Goal: Information Seeking & Learning: Get advice/opinions

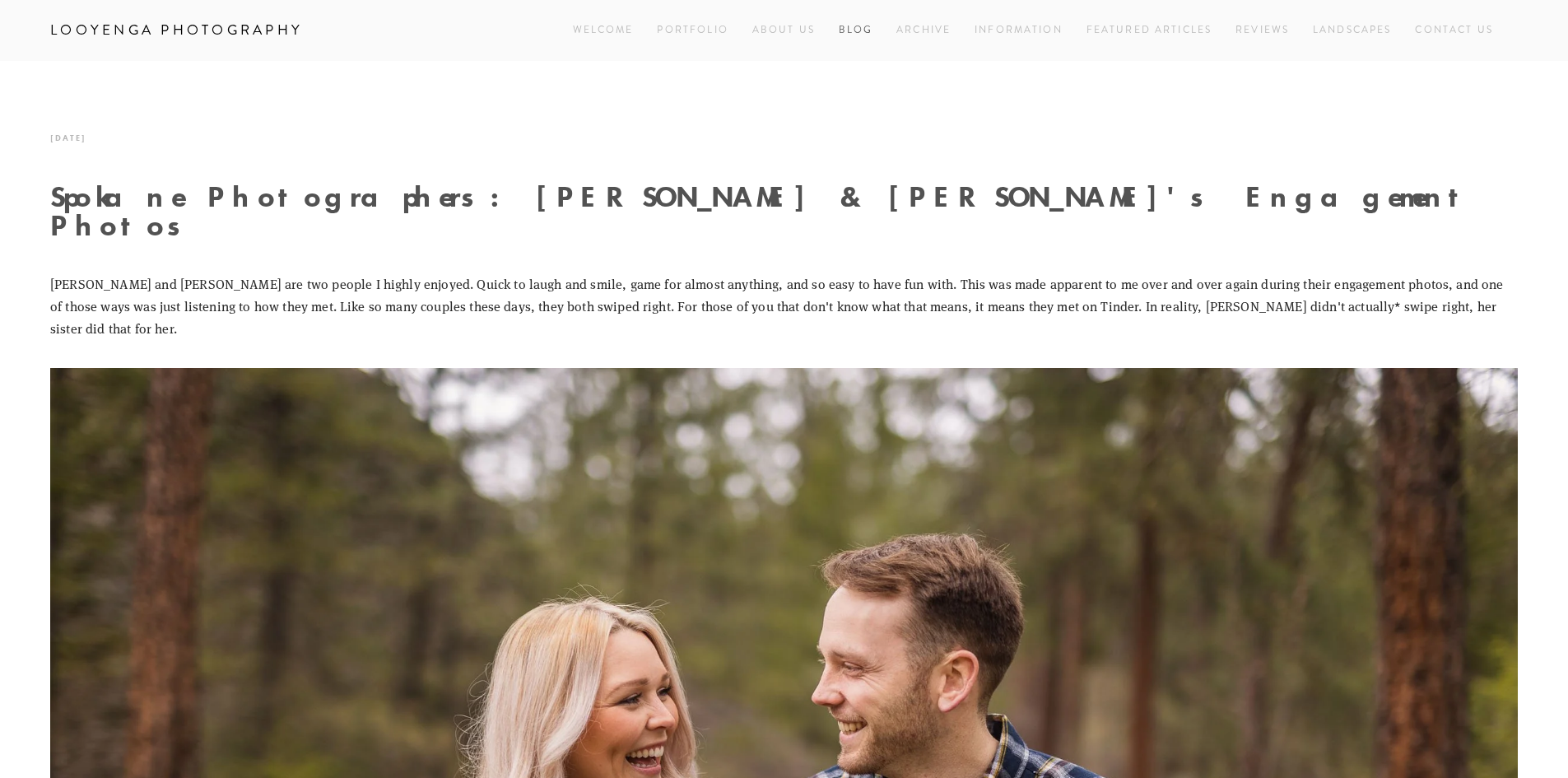
click at [850, 25] on link "Blog" at bounding box center [856, 30] width 34 height 22
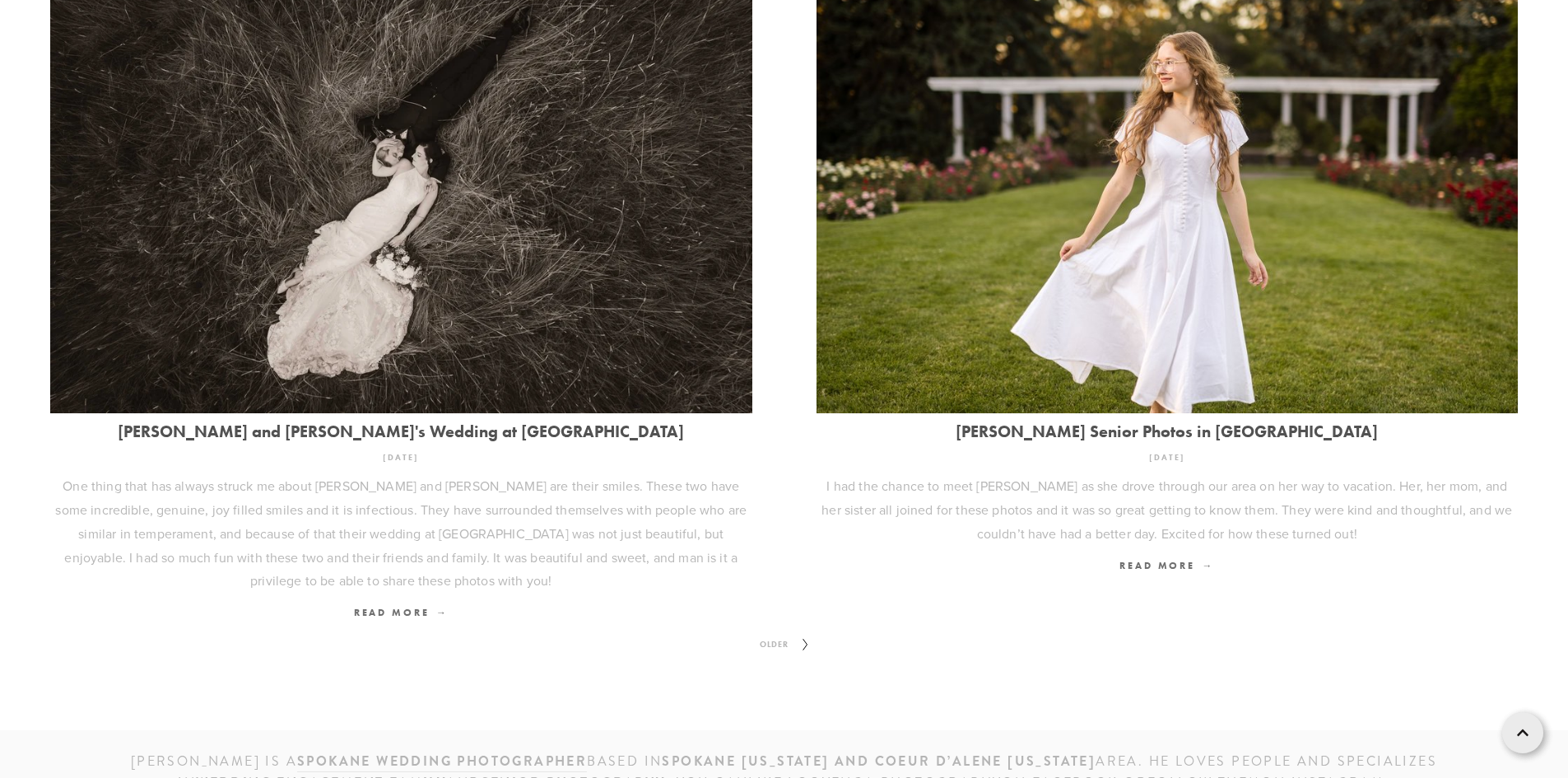
scroll to position [2193, 0]
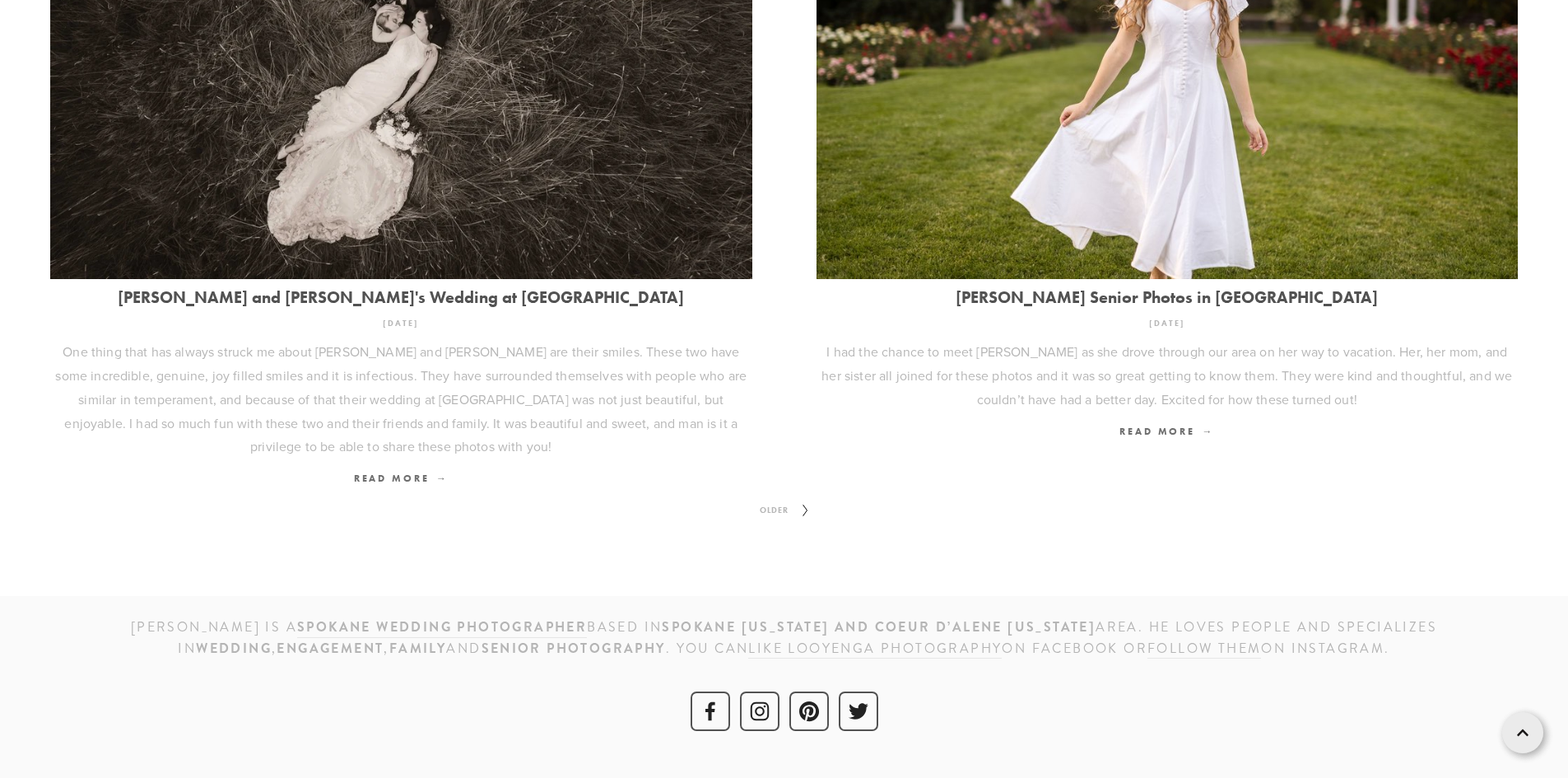
click at [798, 498] on icon at bounding box center [805, 510] width 21 height 27
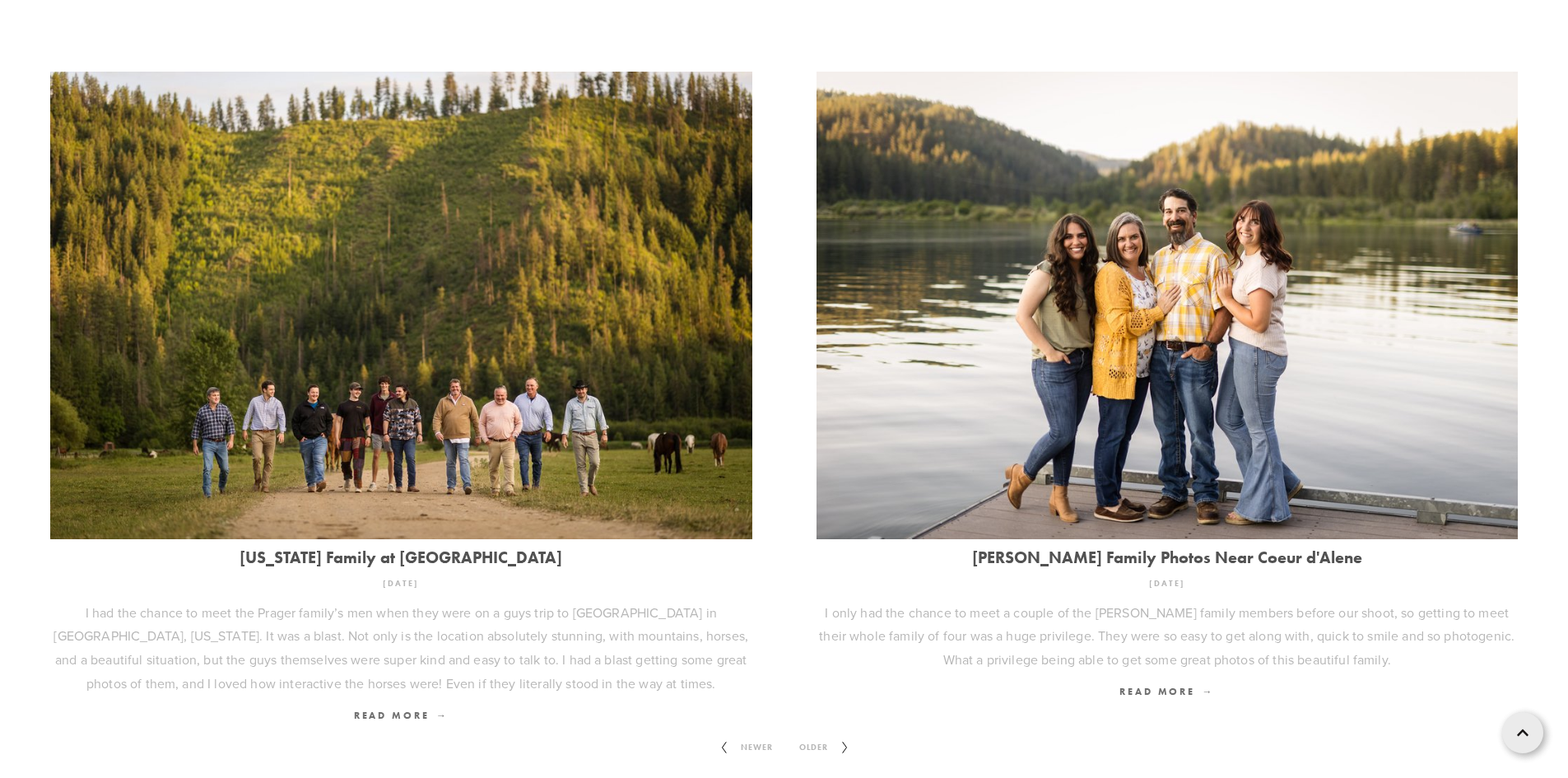
scroll to position [2265, 0]
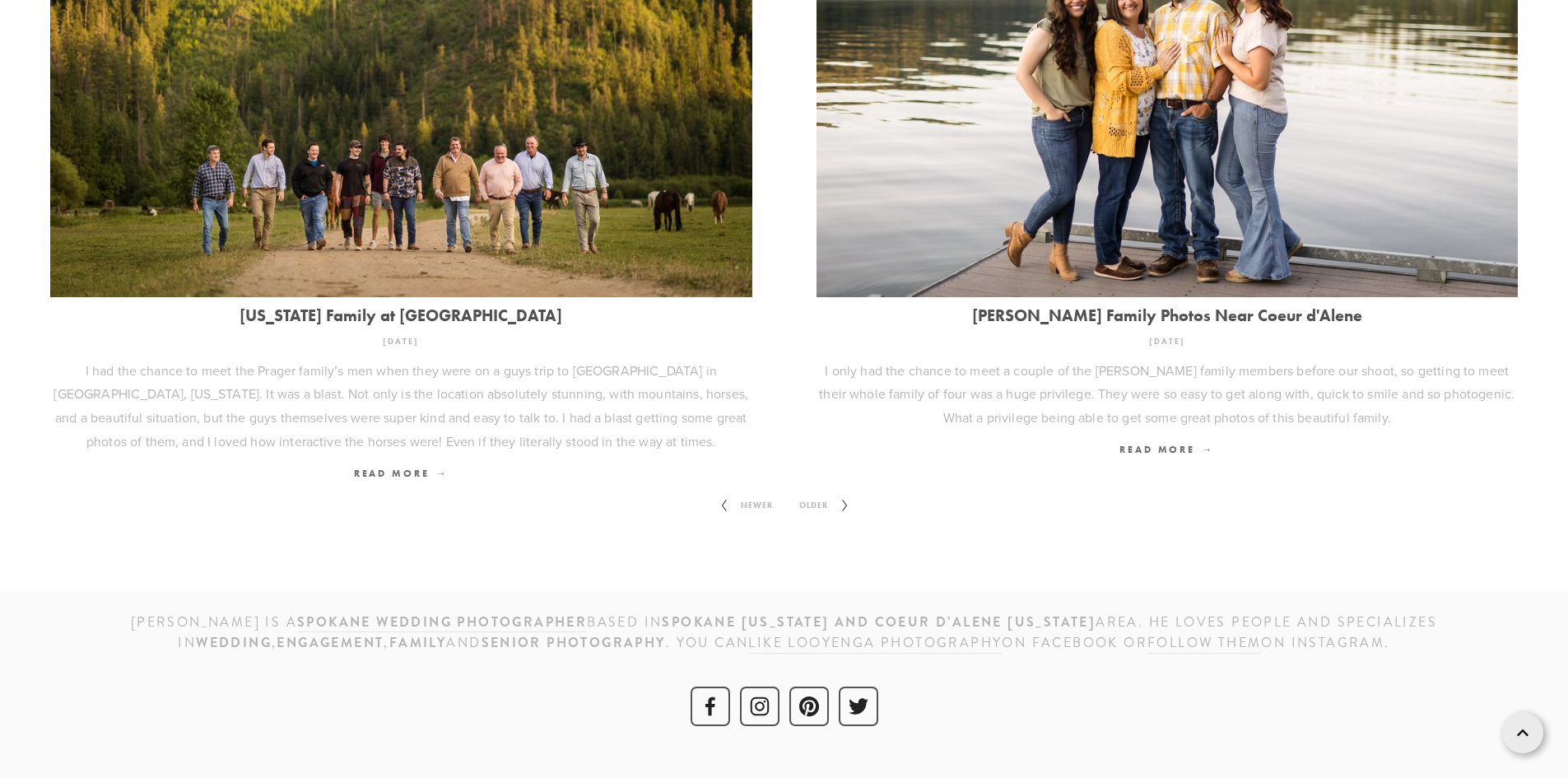
click at [812, 495] on span "Older" at bounding box center [813, 505] width 42 height 21
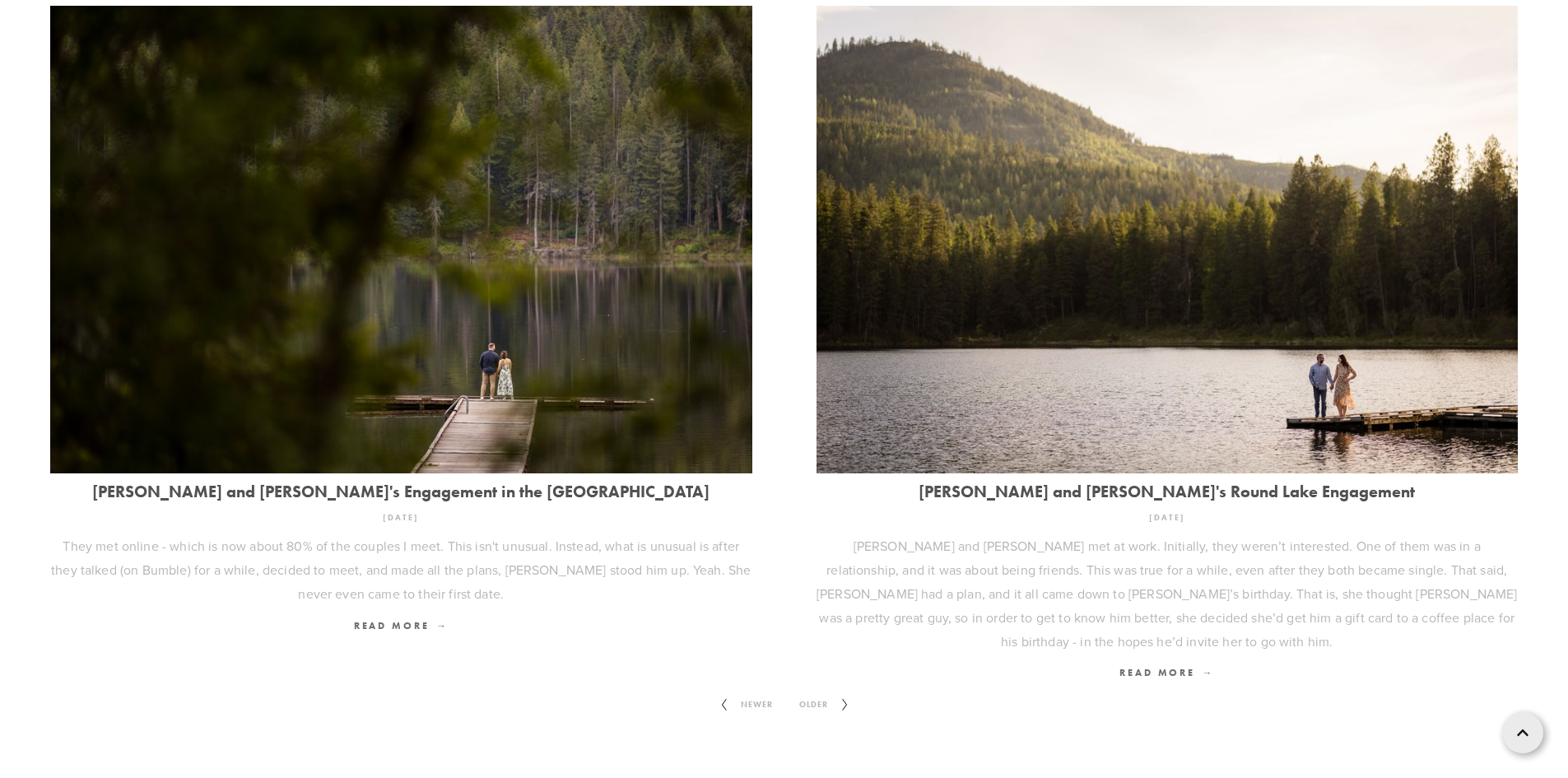
scroll to position [1976, 0]
click at [832, 693] on span "Older" at bounding box center [813, 703] width 42 height 21
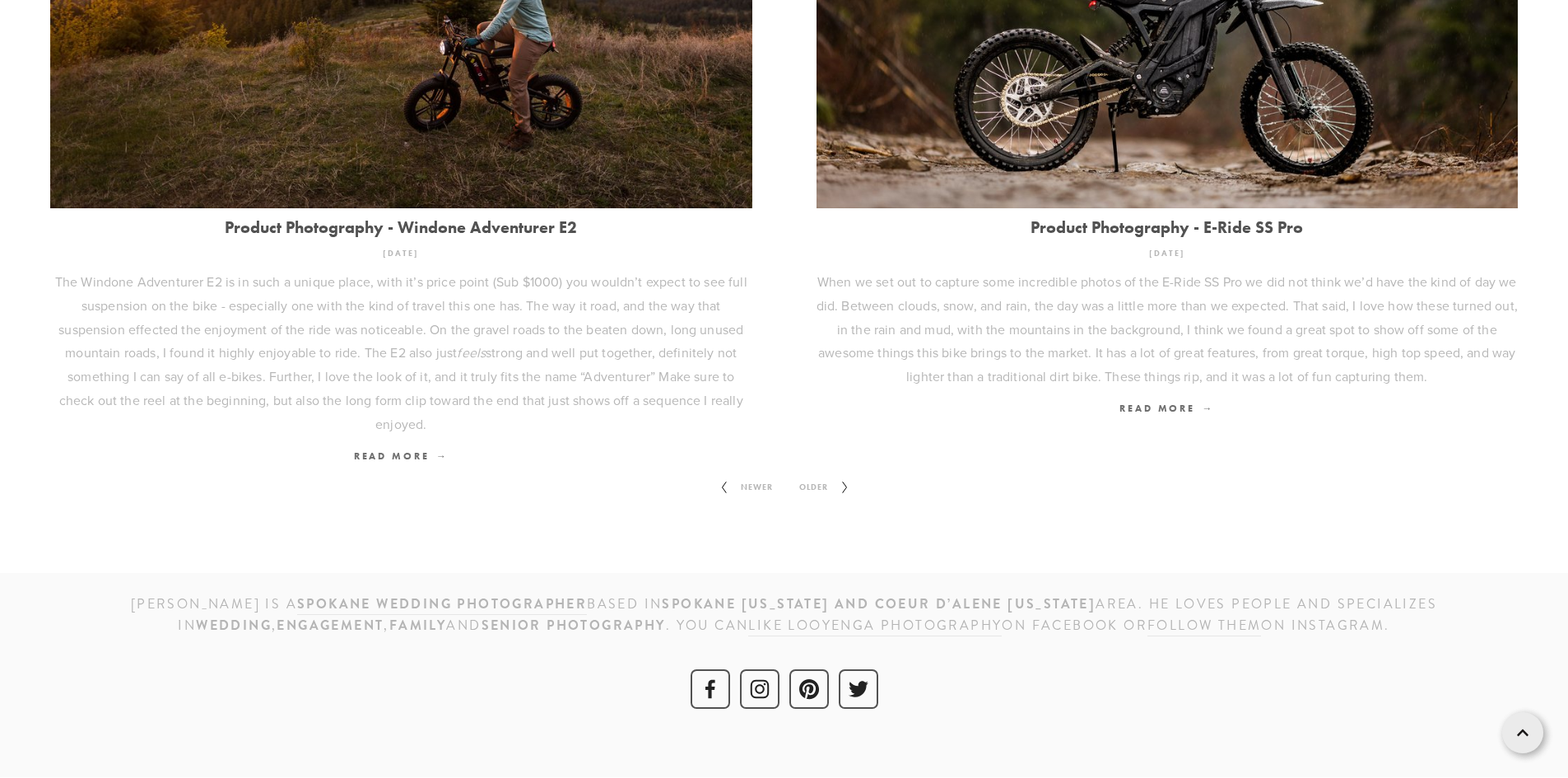
scroll to position [2289, 0]
click at [828, 480] on span "Older" at bounding box center [813, 486] width 42 height 21
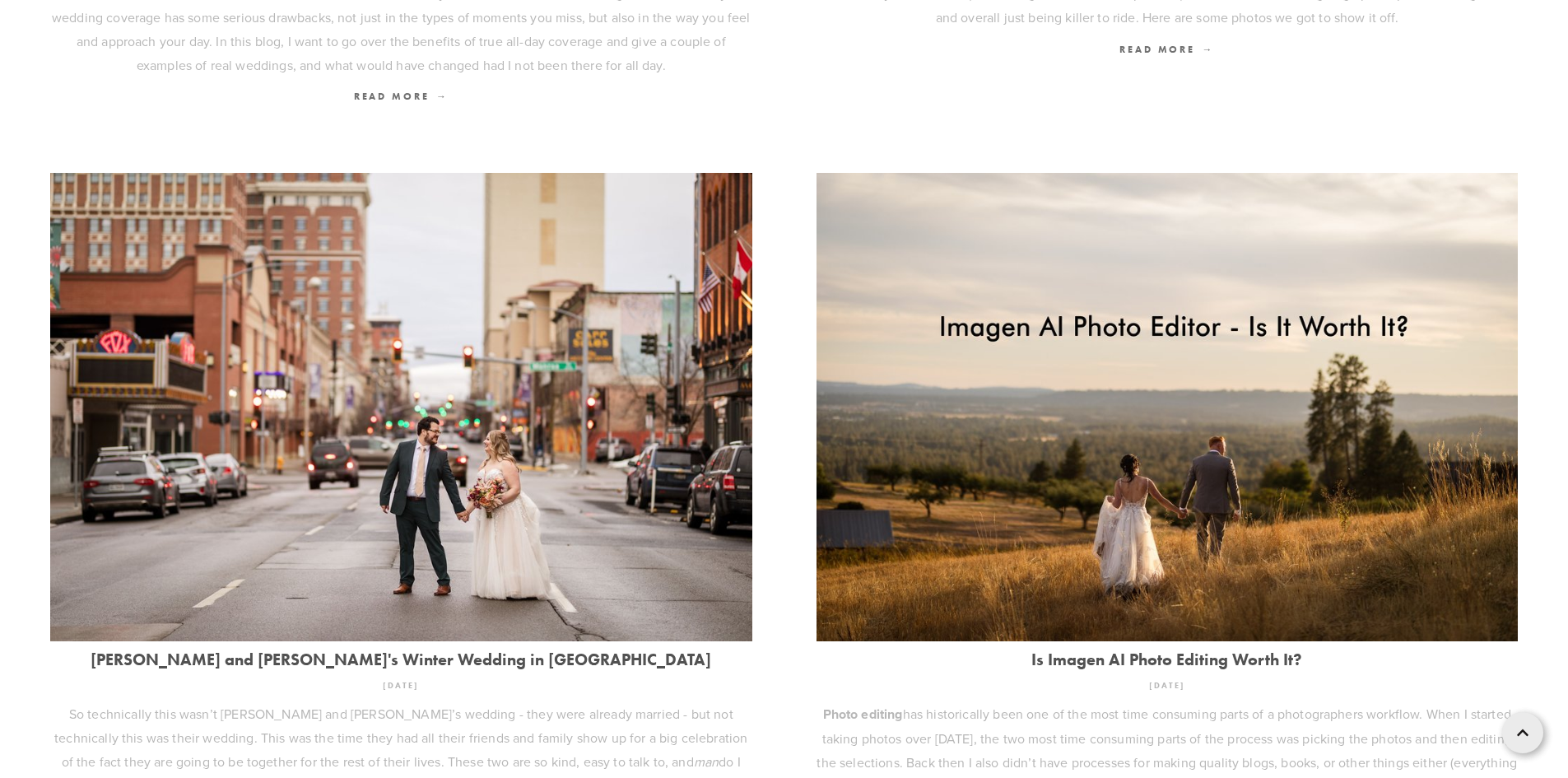
scroll to position [1153, 0]
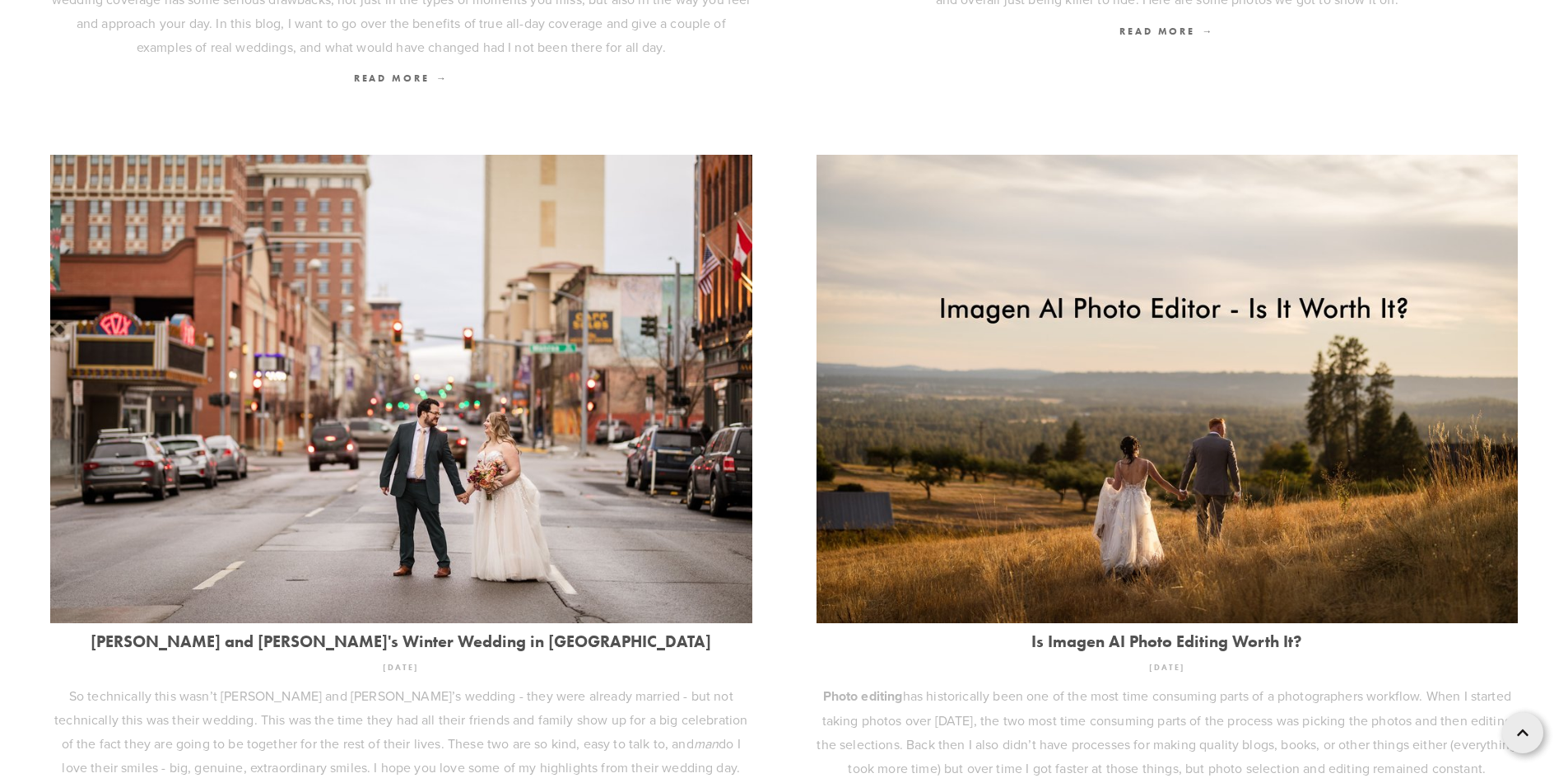
click at [544, 454] on img at bounding box center [401, 389] width 702 height 468
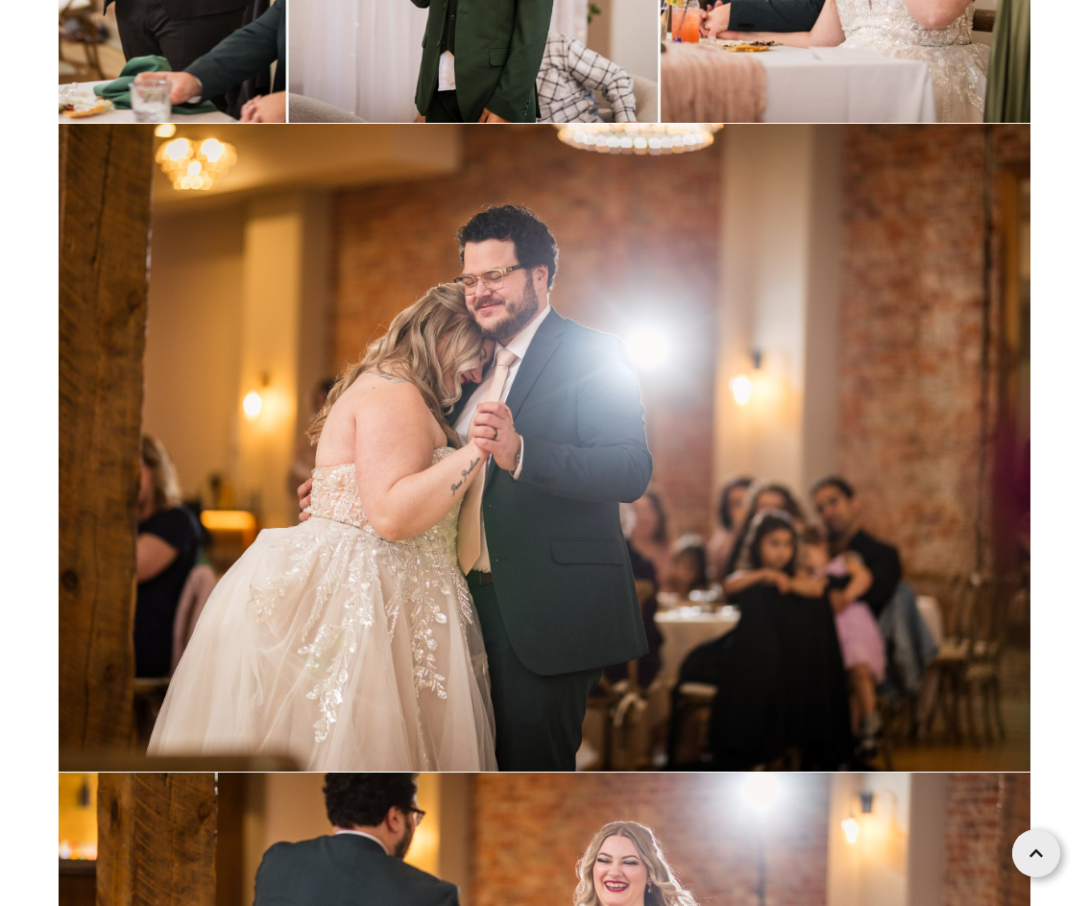
scroll to position [64604, 0]
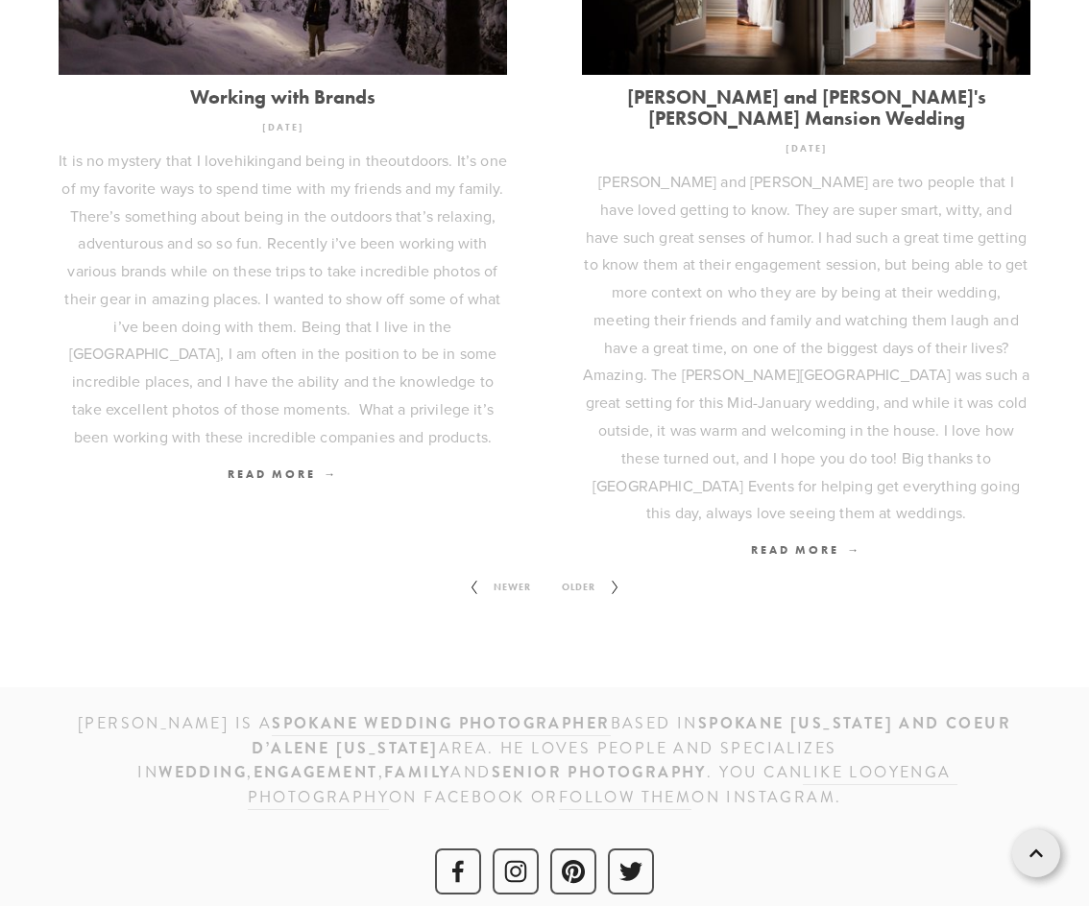
scroll to position [2409, 0]
click at [604, 571] on icon at bounding box center [615, 586] width 24 height 31
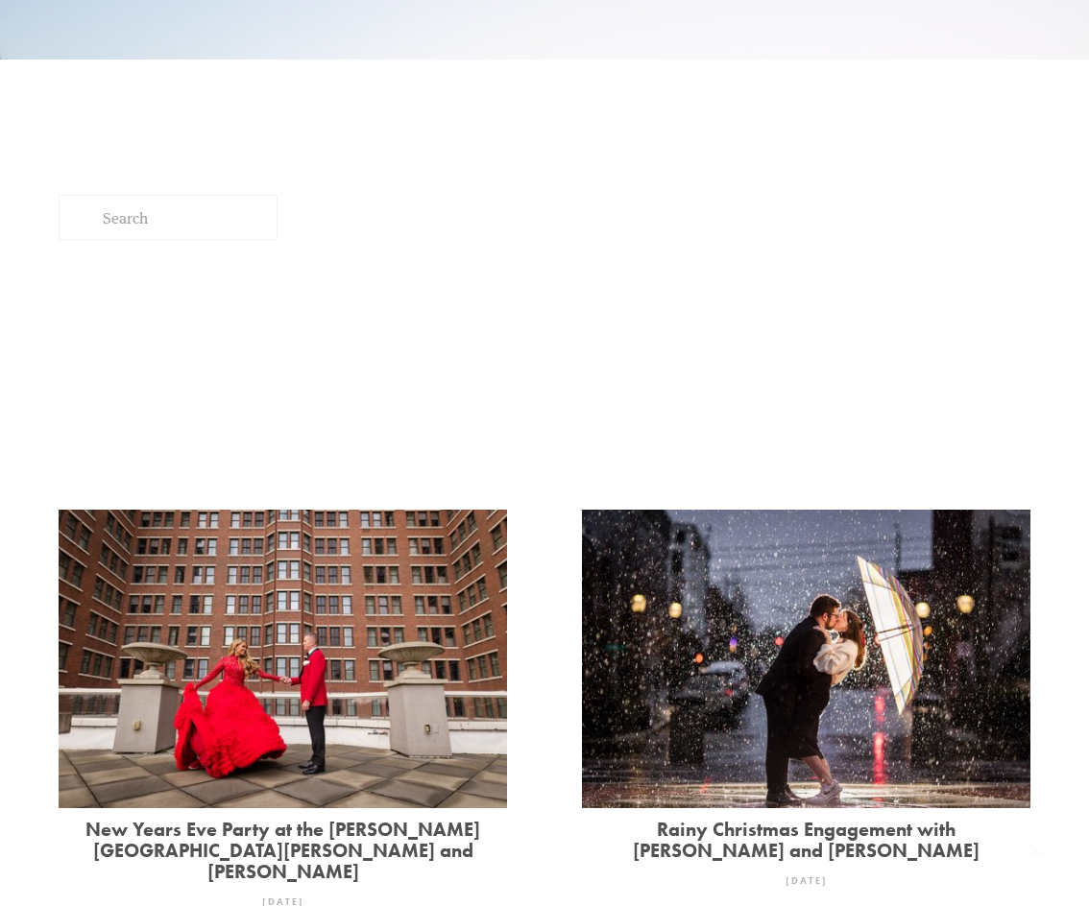
scroll to position [576, 0]
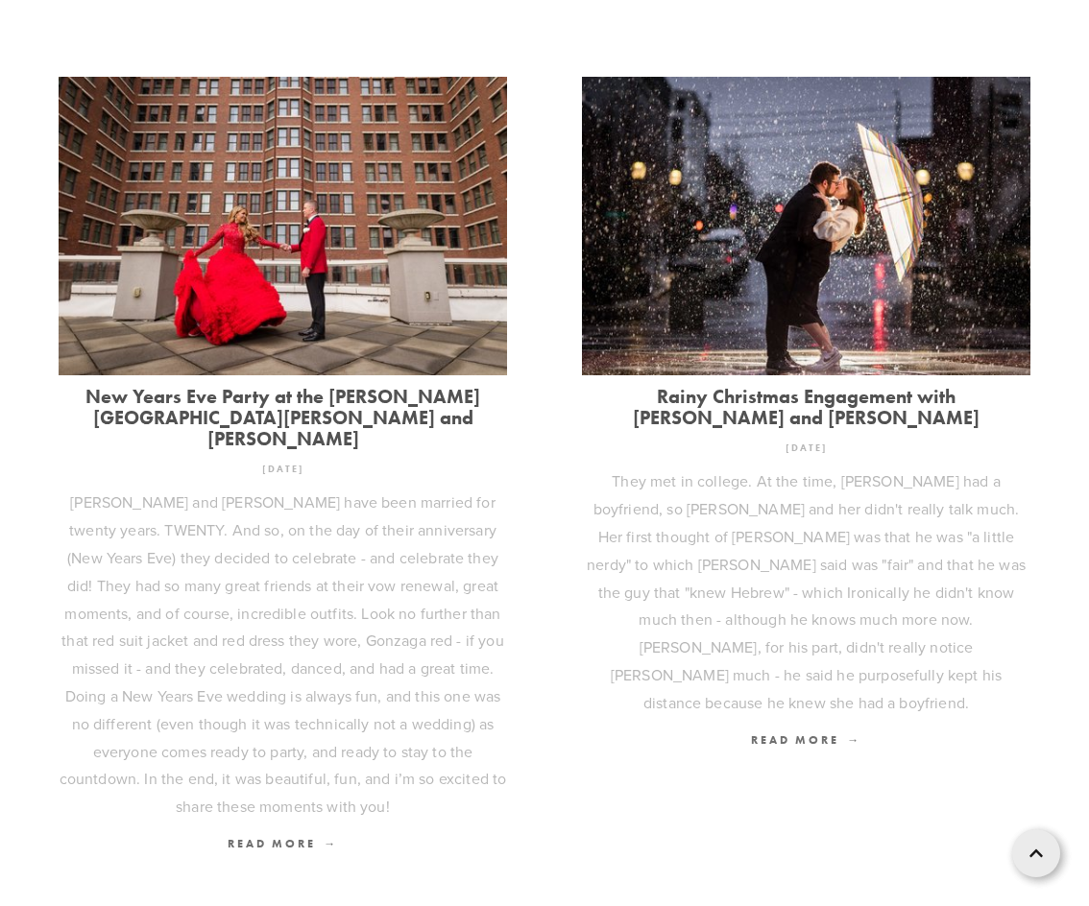
click at [814, 307] on img at bounding box center [806, 225] width 448 height 299
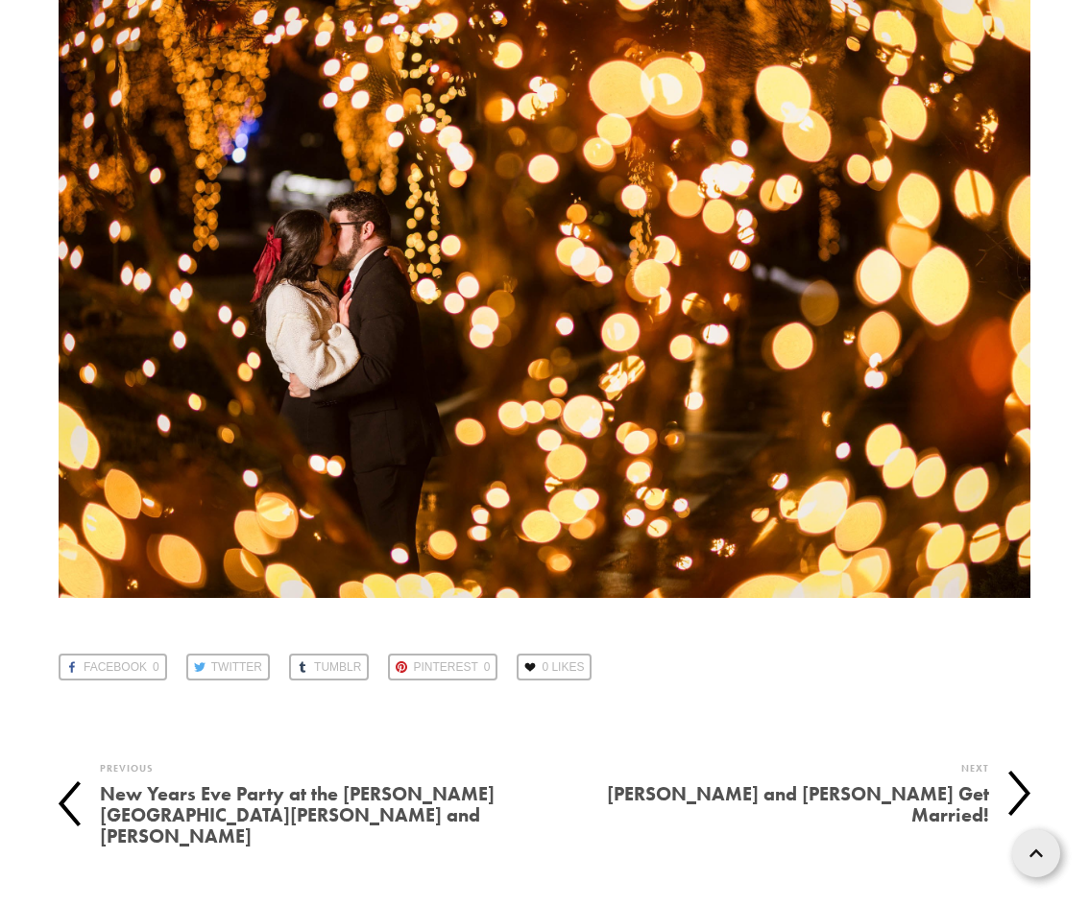
scroll to position [19549, 0]
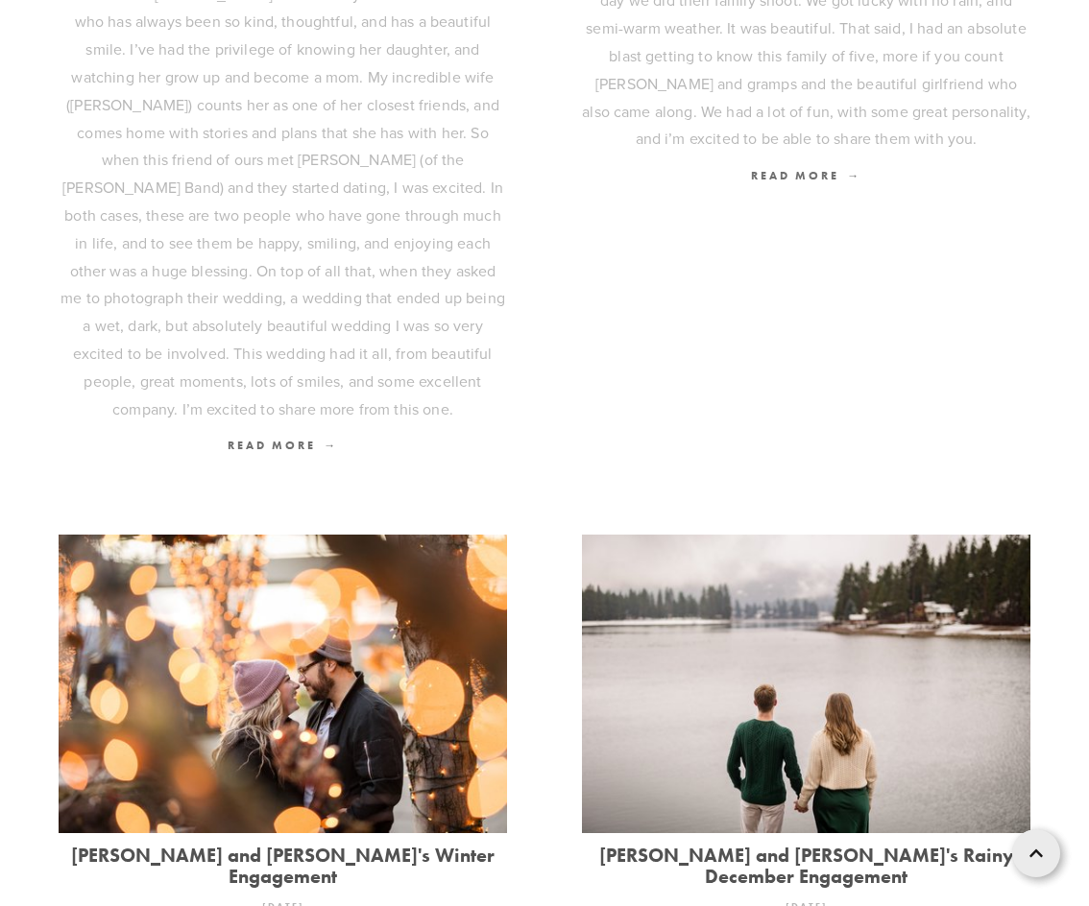
scroll to position [2304, 0]
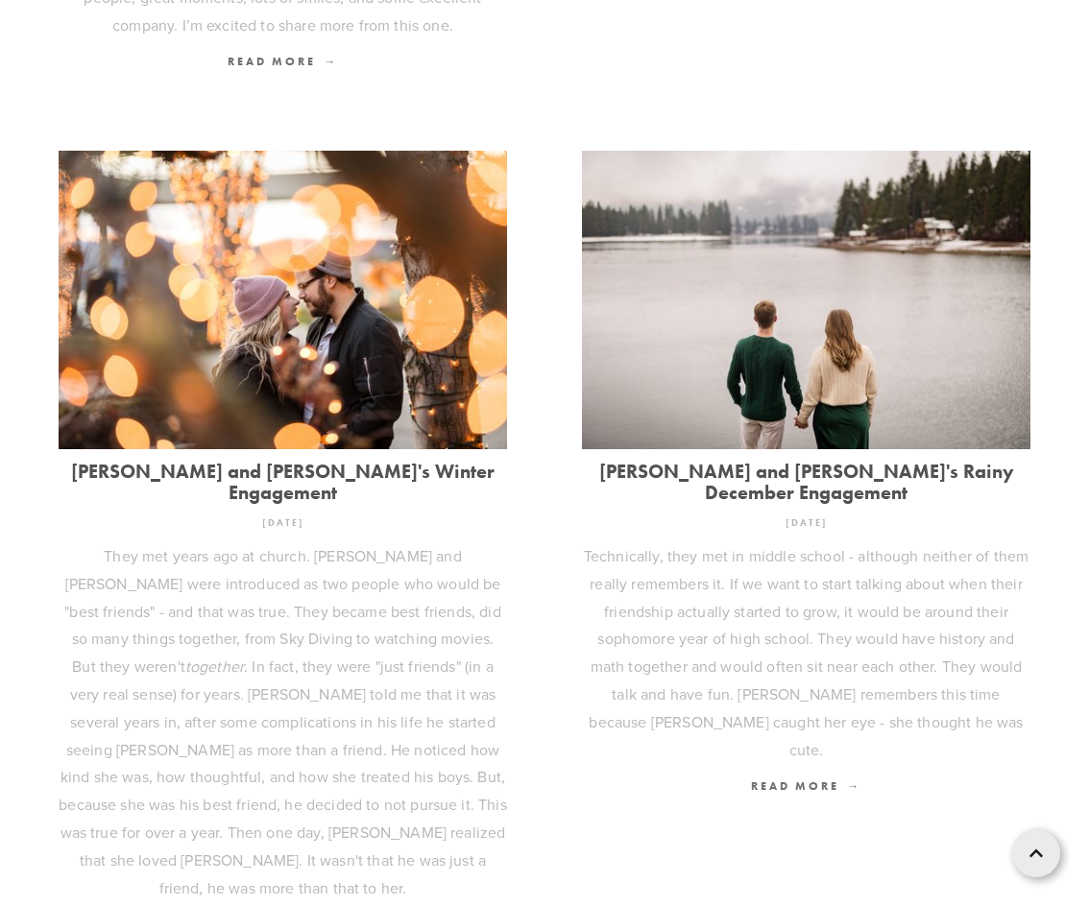
click at [363, 461] on link "[PERSON_NAME] and [PERSON_NAME]'s Winter Engagement" at bounding box center [283, 482] width 448 height 42
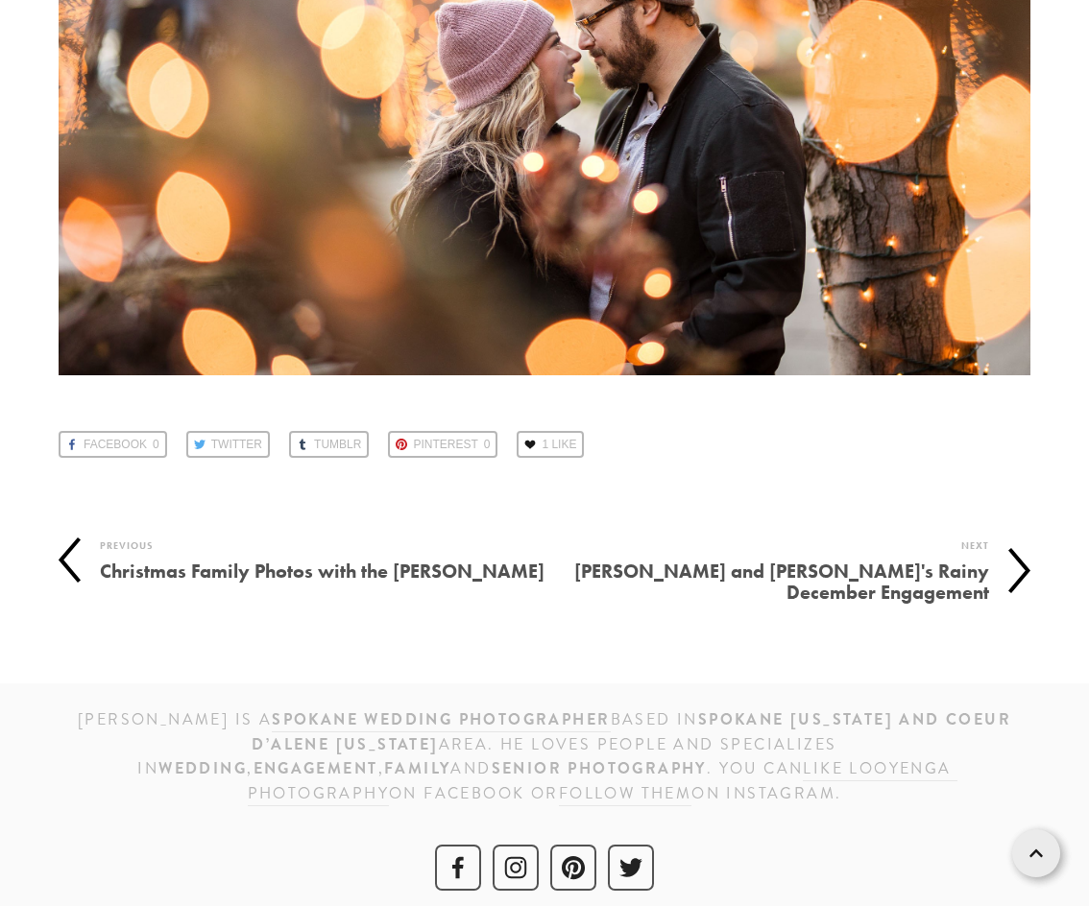
scroll to position [16032, 0]
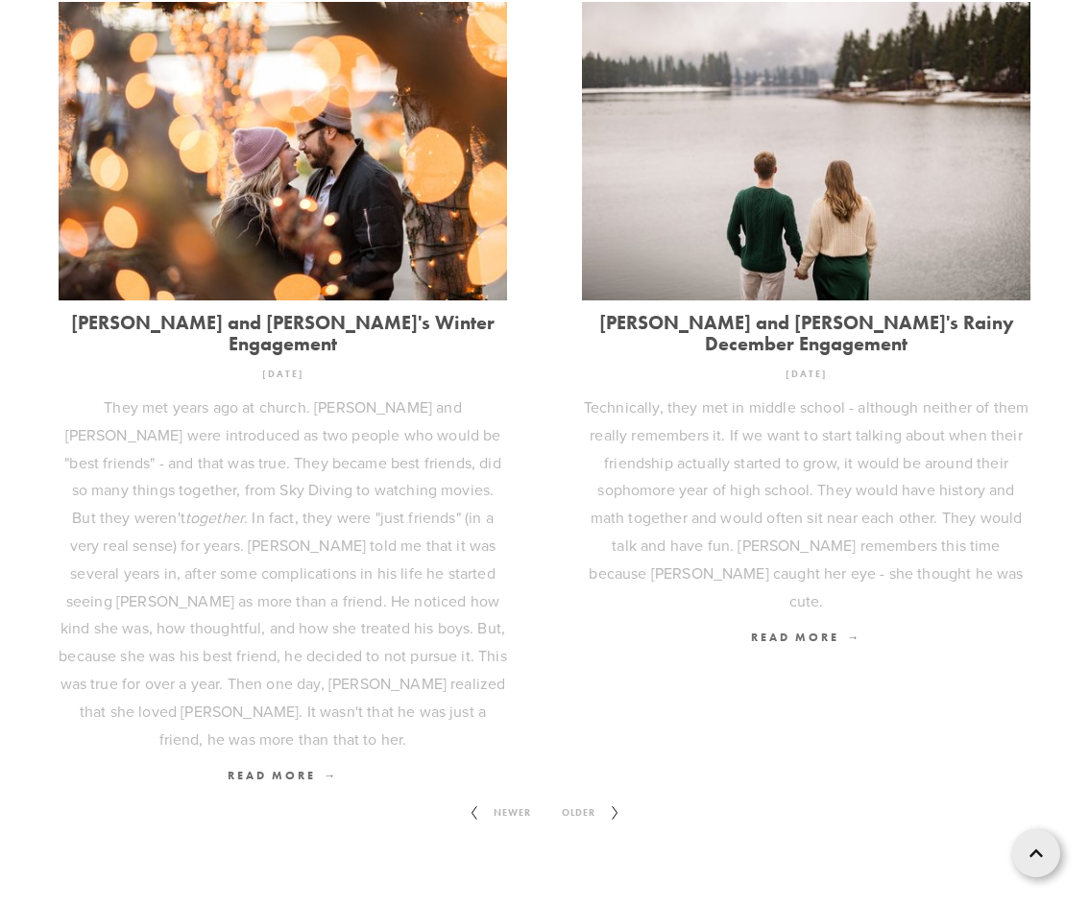
scroll to position [2630, 0]
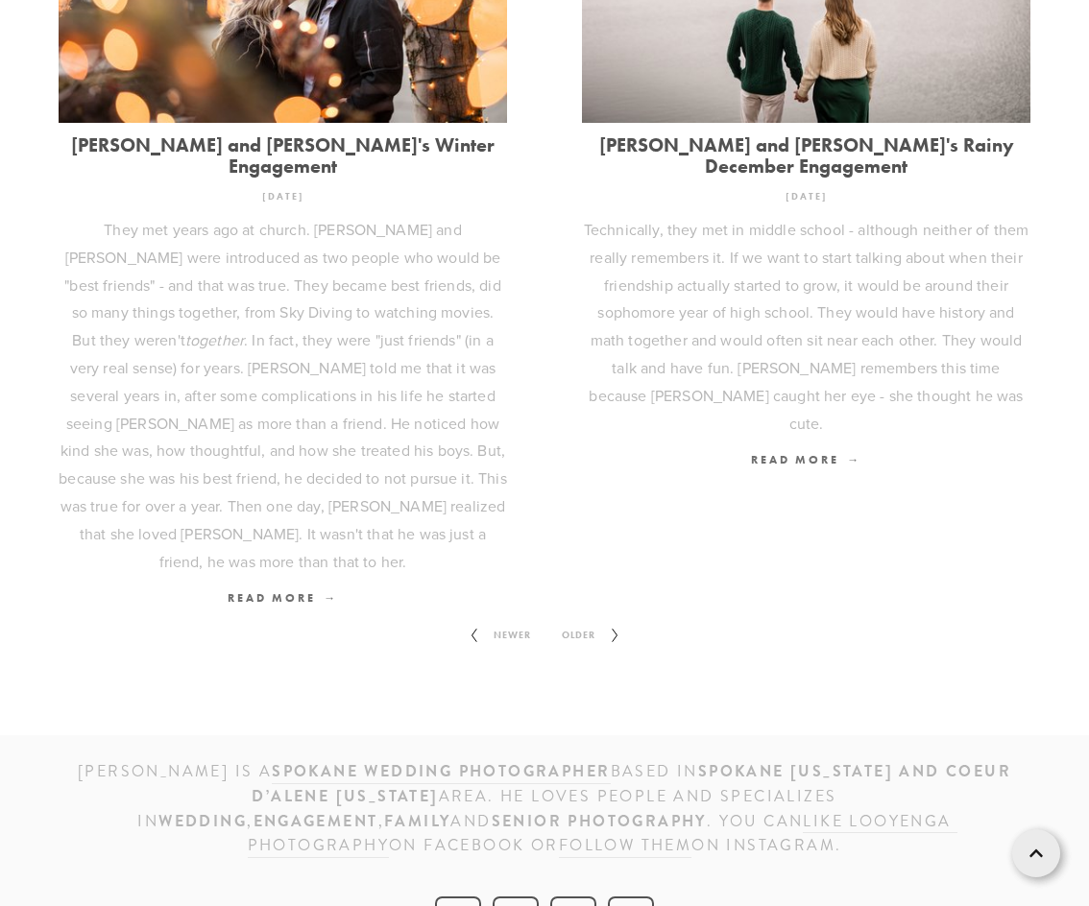
click at [586, 623] on span "Older" at bounding box center [578, 635] width 49 height 25
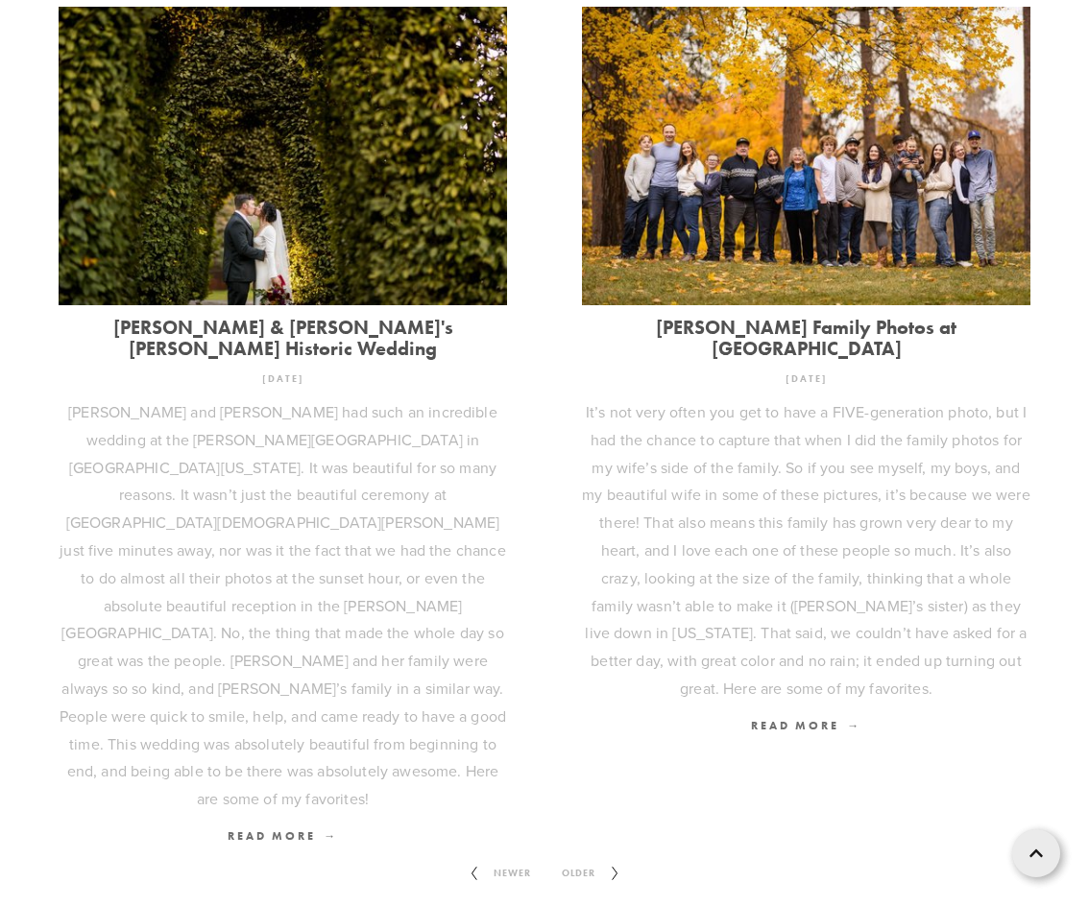
scroll to position [2471, 0]
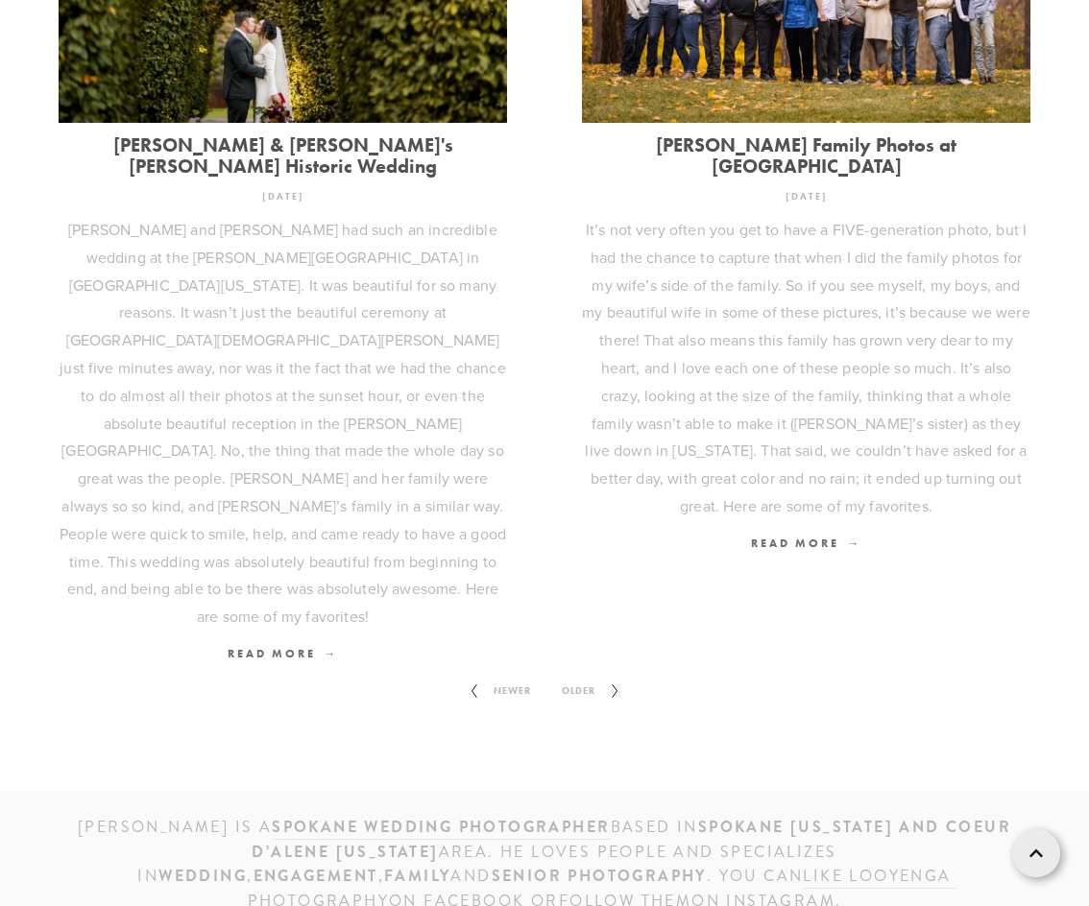
click at [583, 679] on span "Older" at bounding box center [578, 691] width 49 height 25
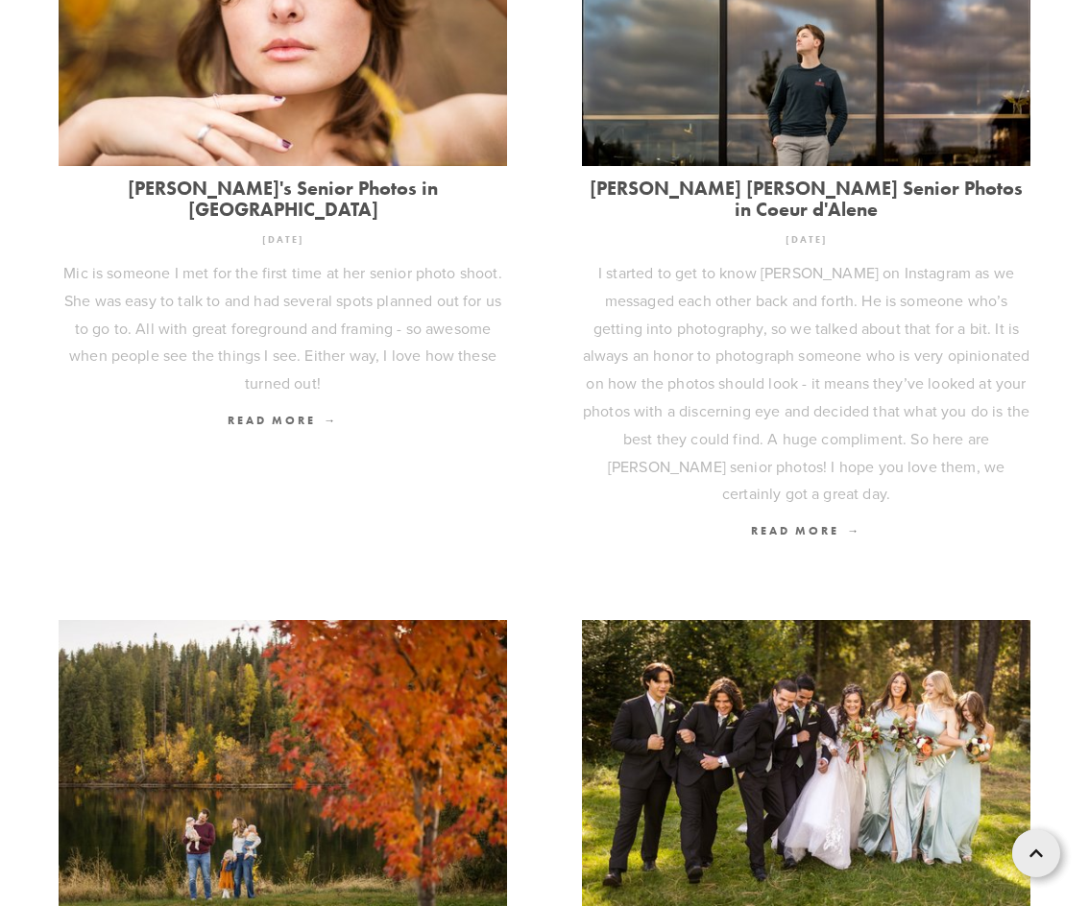
scroll to position [2016, 0]
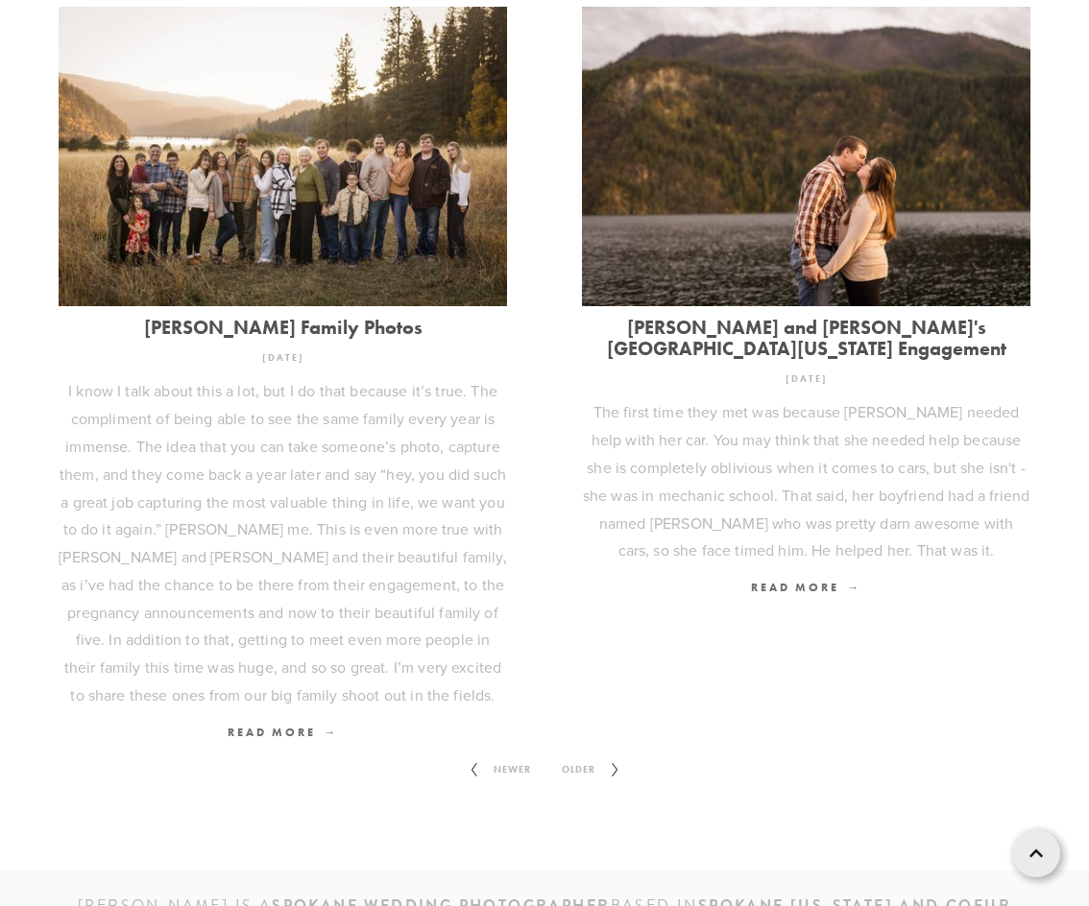
scroll to position [2112, 0]
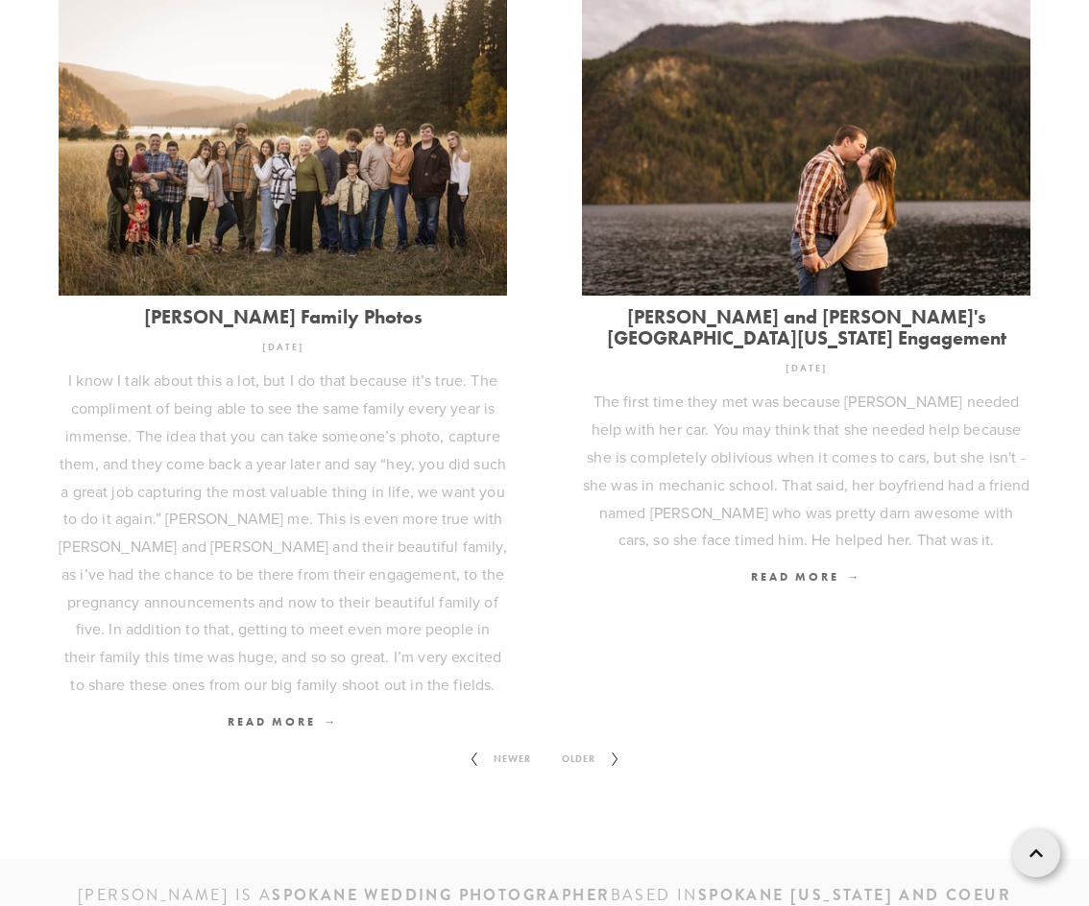
click at [586, 764] on span "Older" at bounding box center [578, 759] width 49 height 25
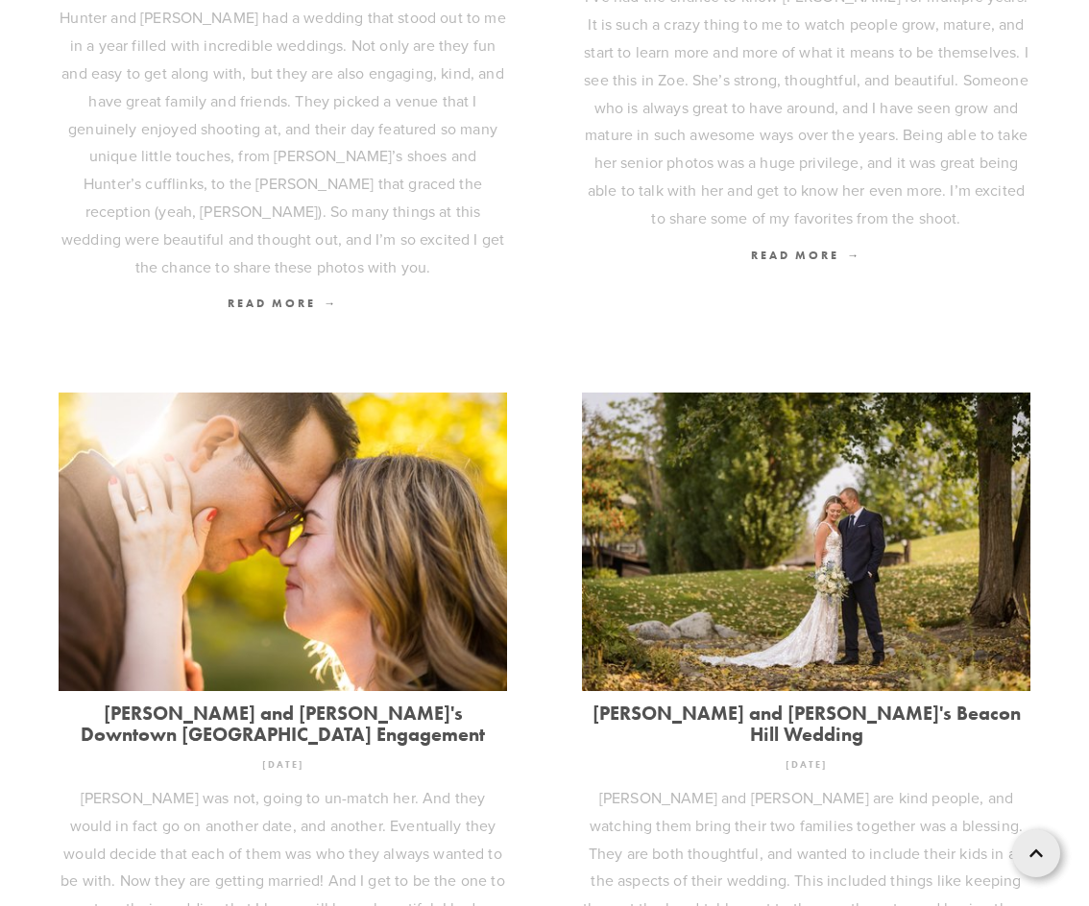
scroll to position [1248, 0]
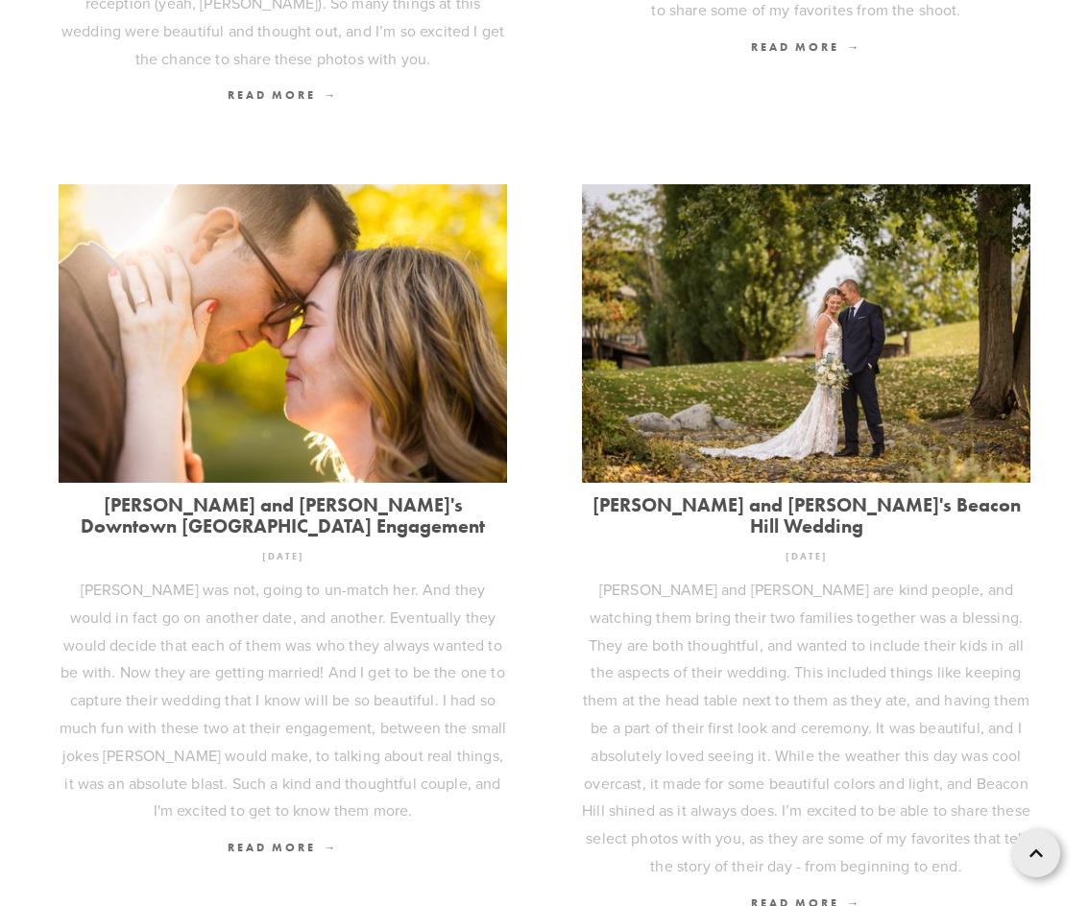
click at [292, 494] on link "[PERSON_NAME] and [PERSON_NAME]'s Downtown [GEOGRAPHIC_DATA] Engagement" at bounding box center [283, 515] width 448 height 42
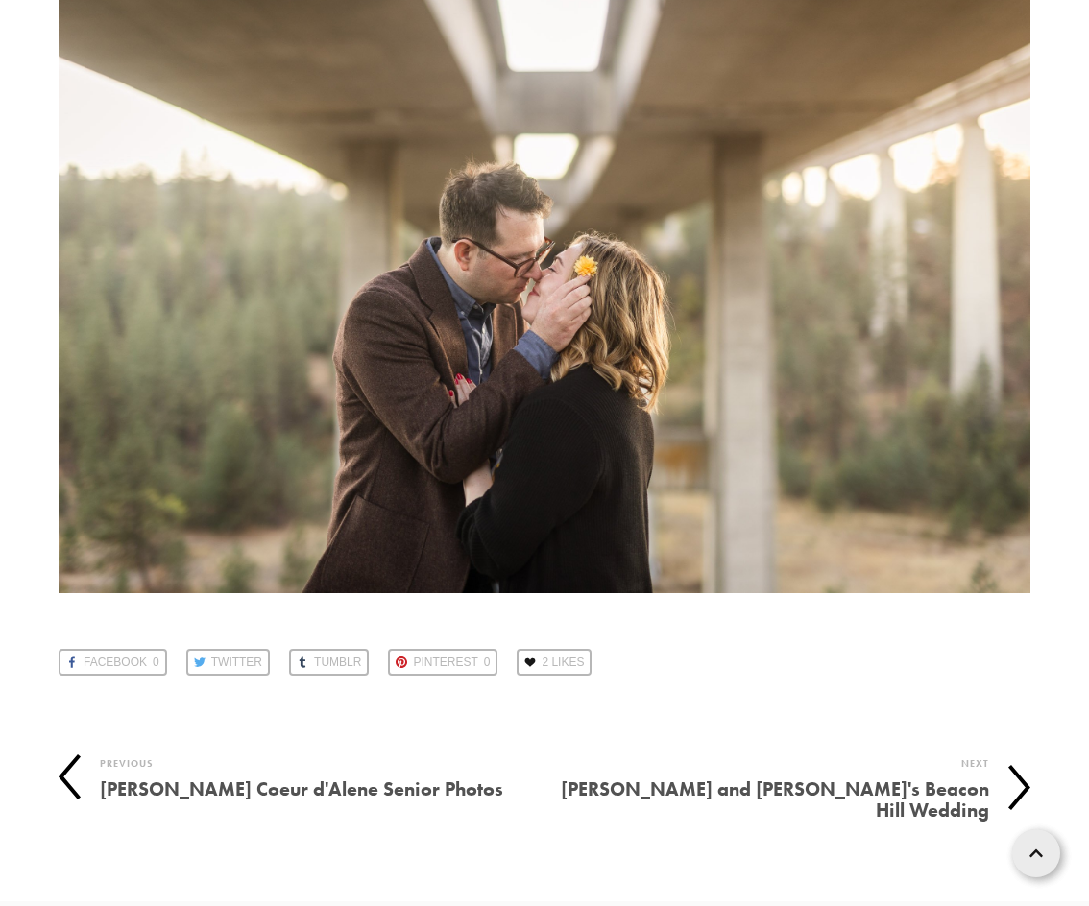
scroll to position [38399, 0]
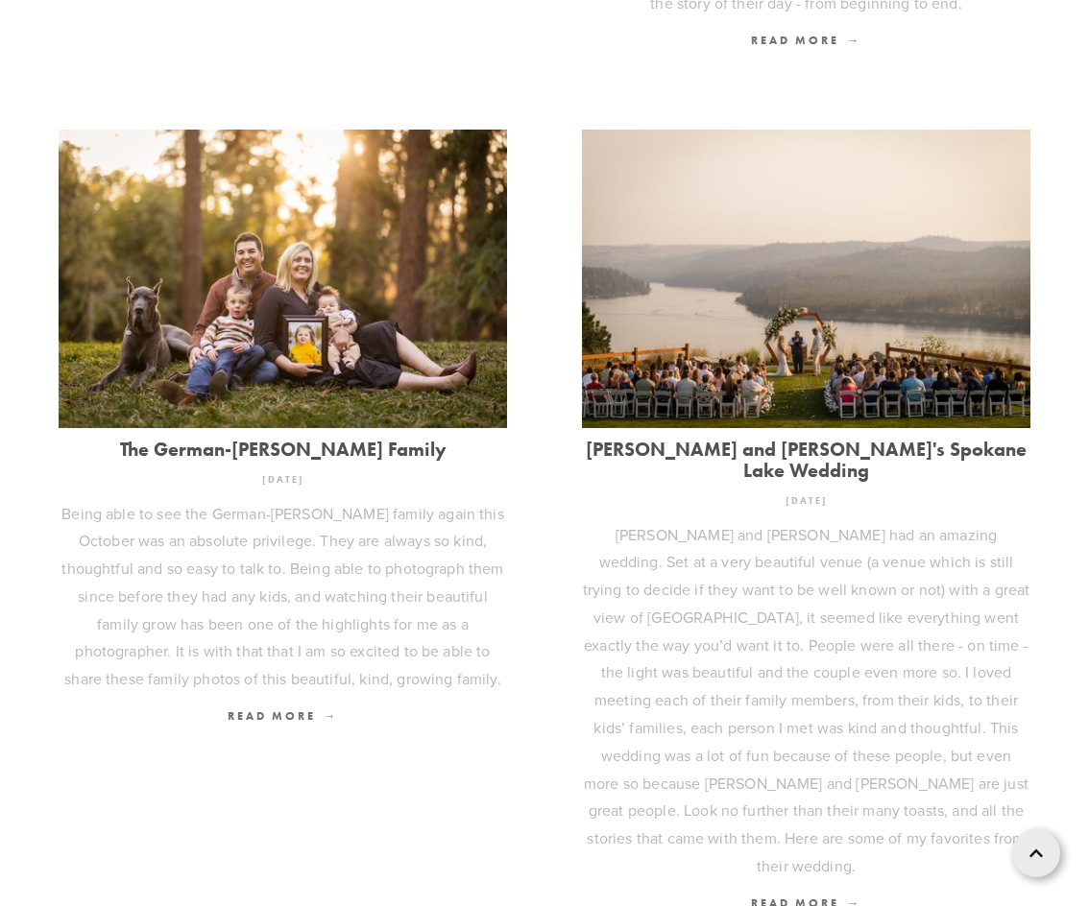
scroll to position [2112, 0]
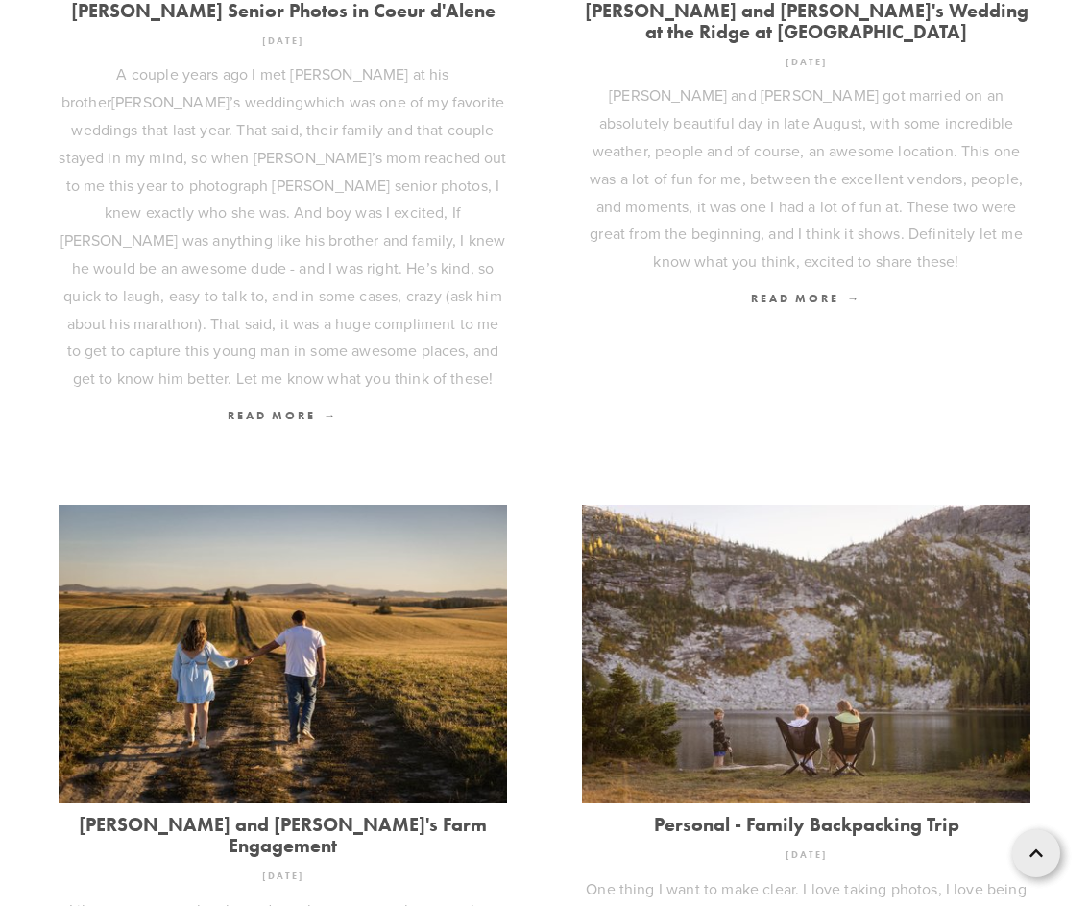
scroll to position [768, 0]
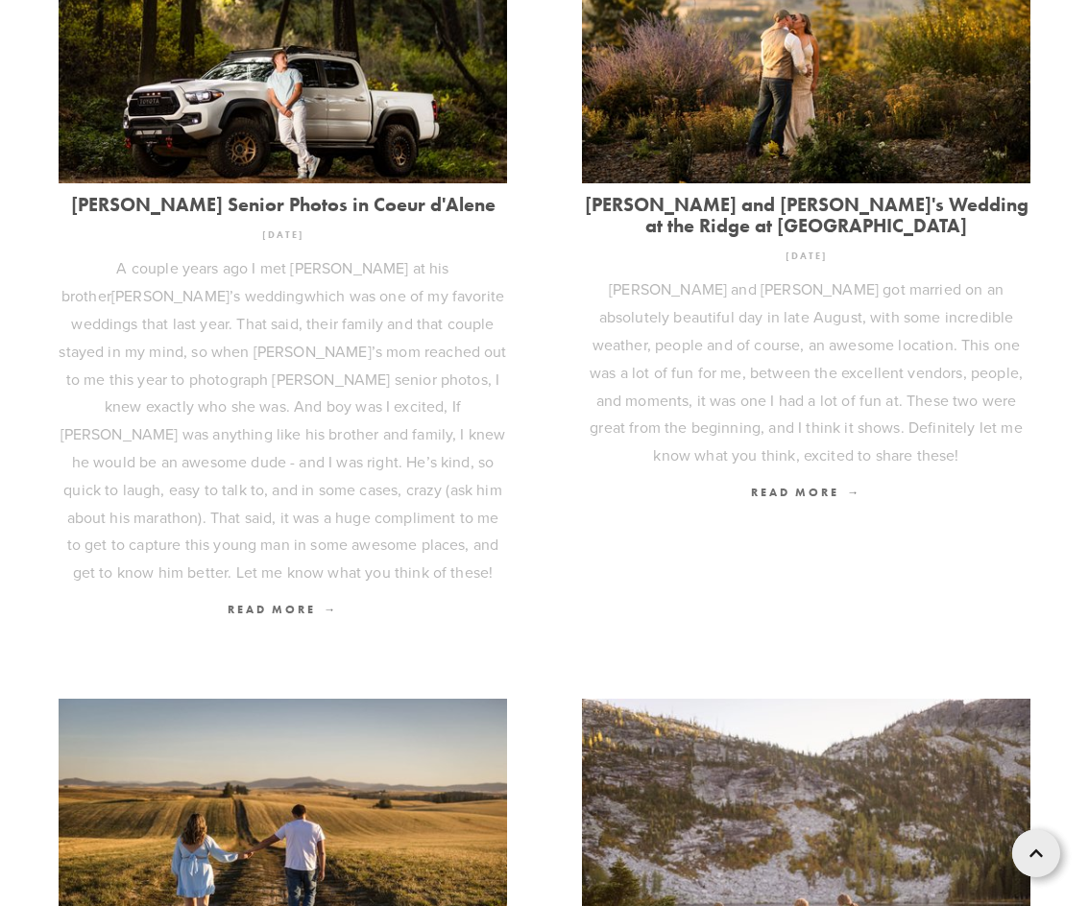
click at [799, 220] on link "[PERSON_NAME] and [PERSON_NAME]'s Wedding at the Ridge at [GEOGRAPHIC_DATA]" at bounding box center [806, 215] width 448 height 42
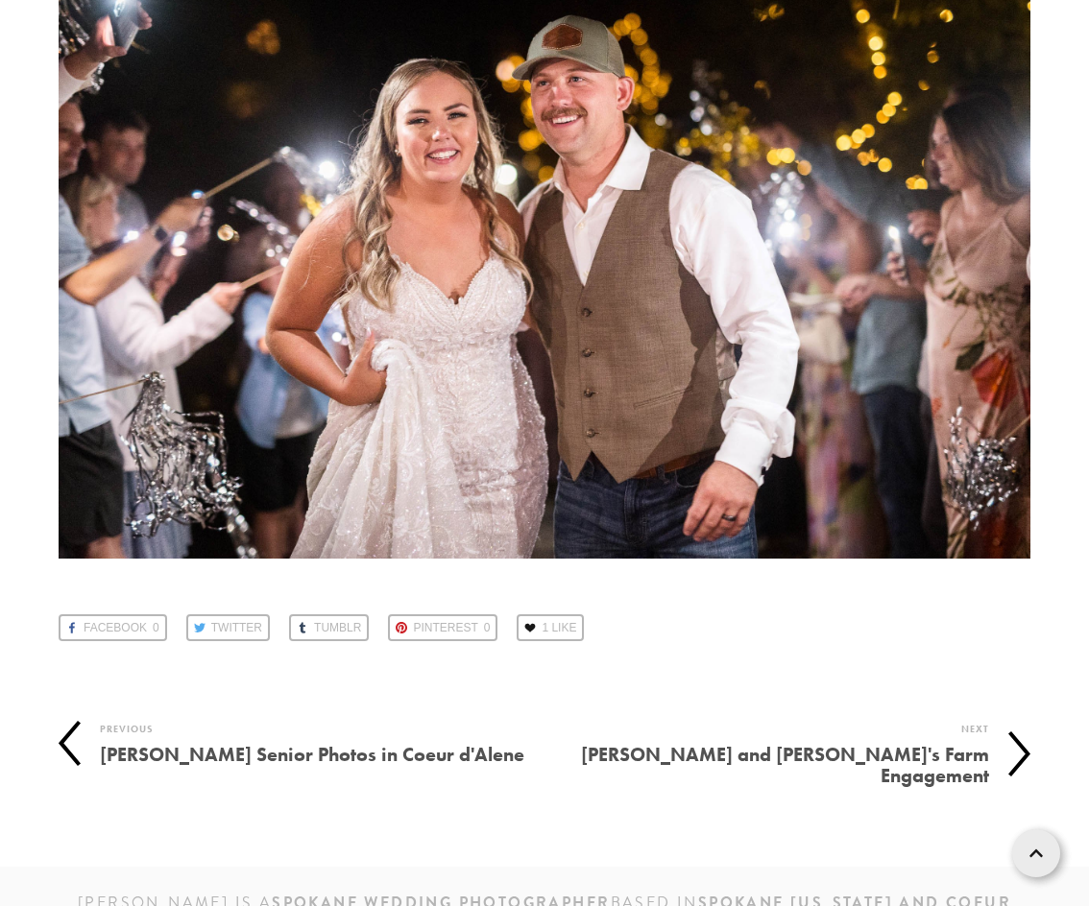
scroll to position [102361, 0]
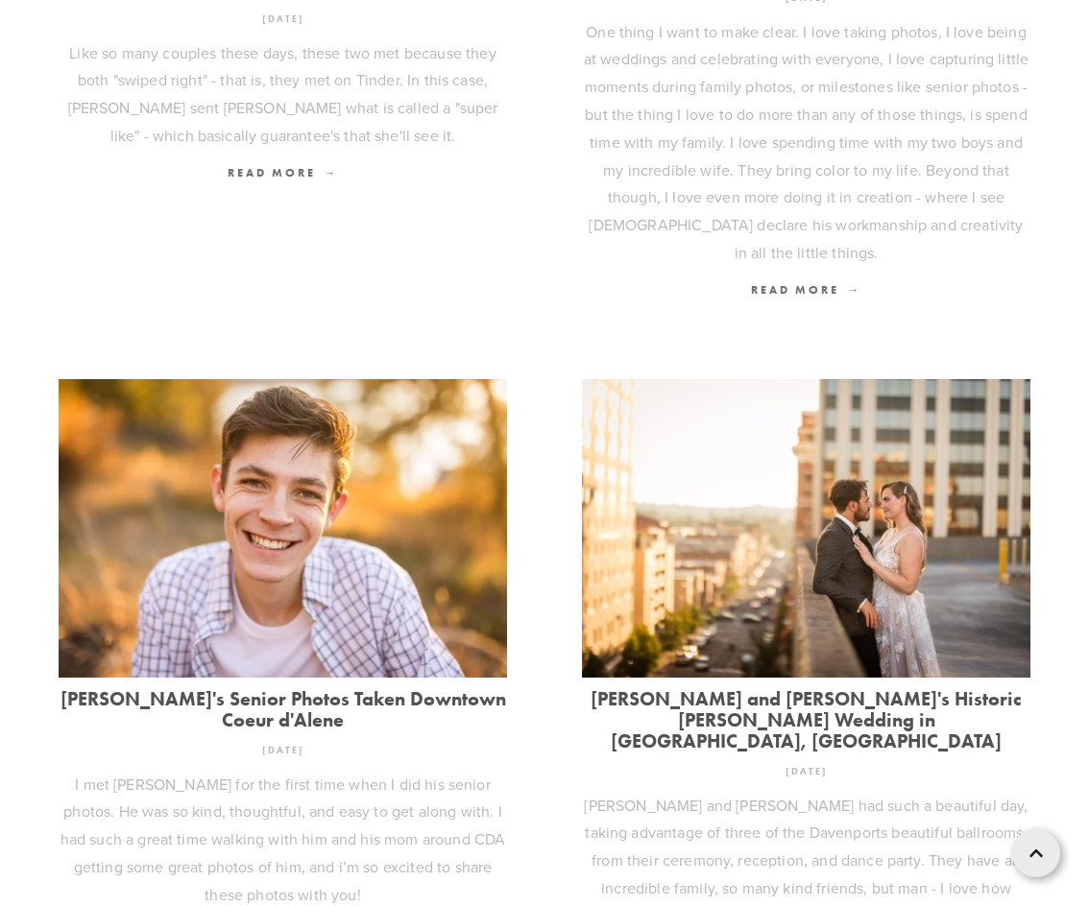
scroll to position [2016, 0]
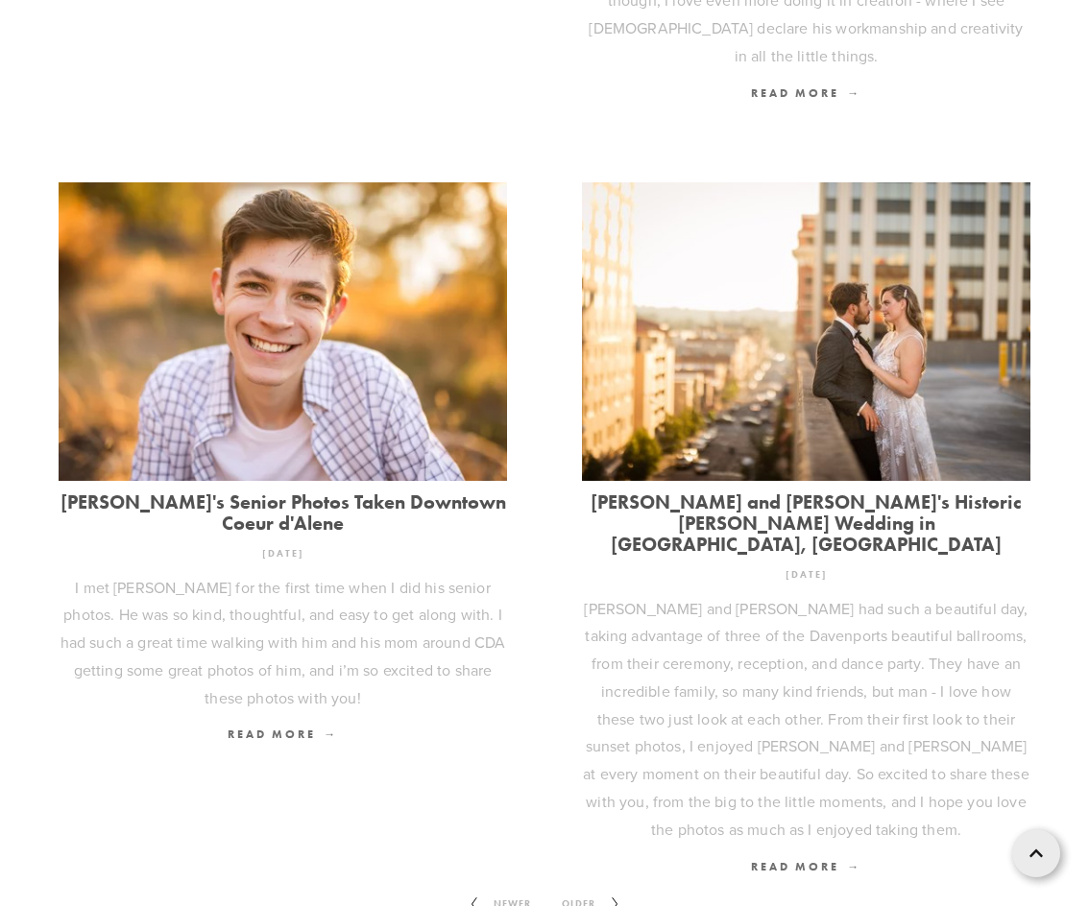
click at [787, 422] on img at bounding box center [806, 330] width 448 height 299
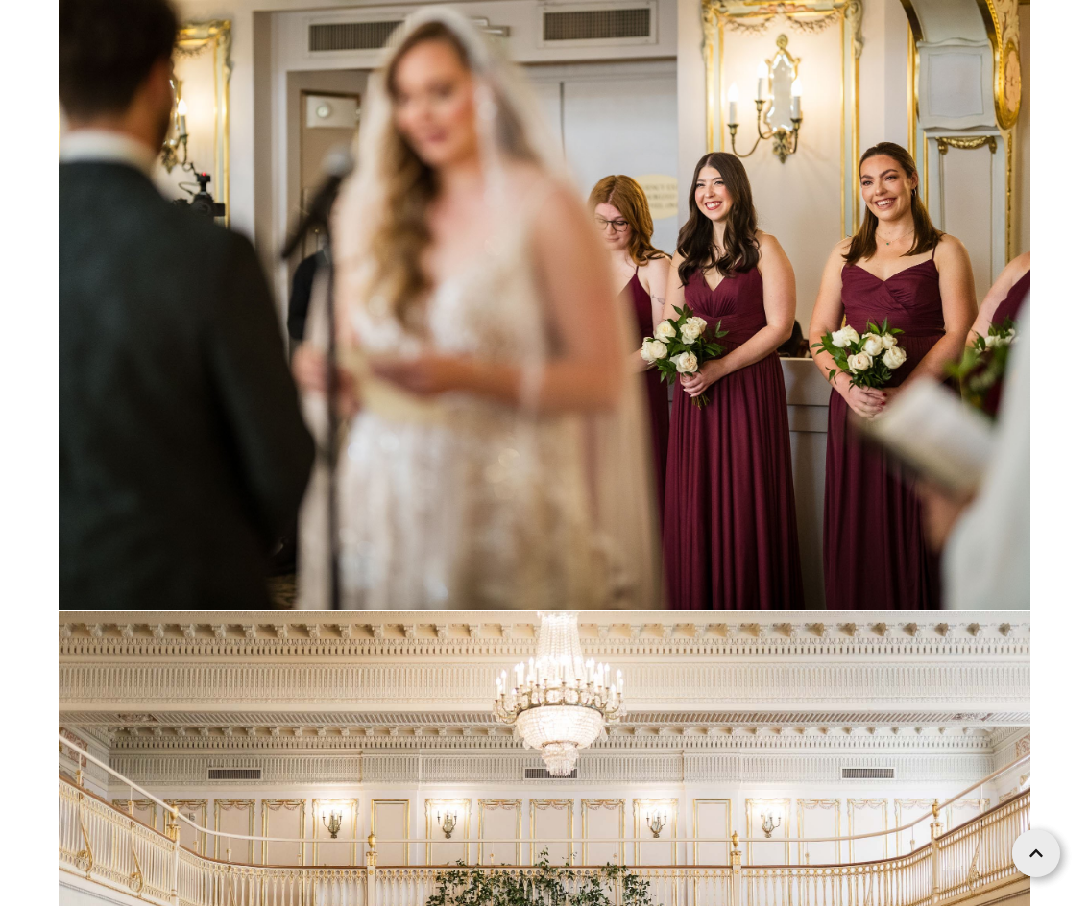
scroll to position [73474, 0]
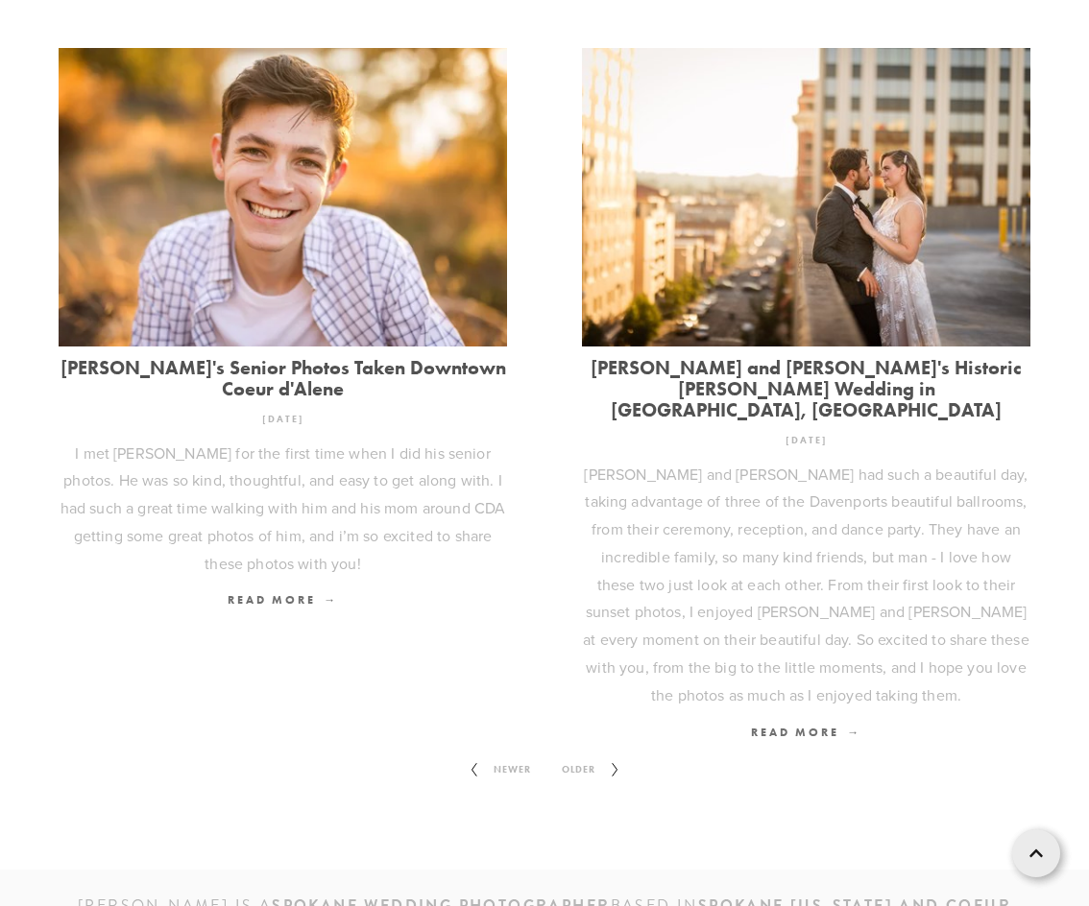
scroll to position [2298, 0]
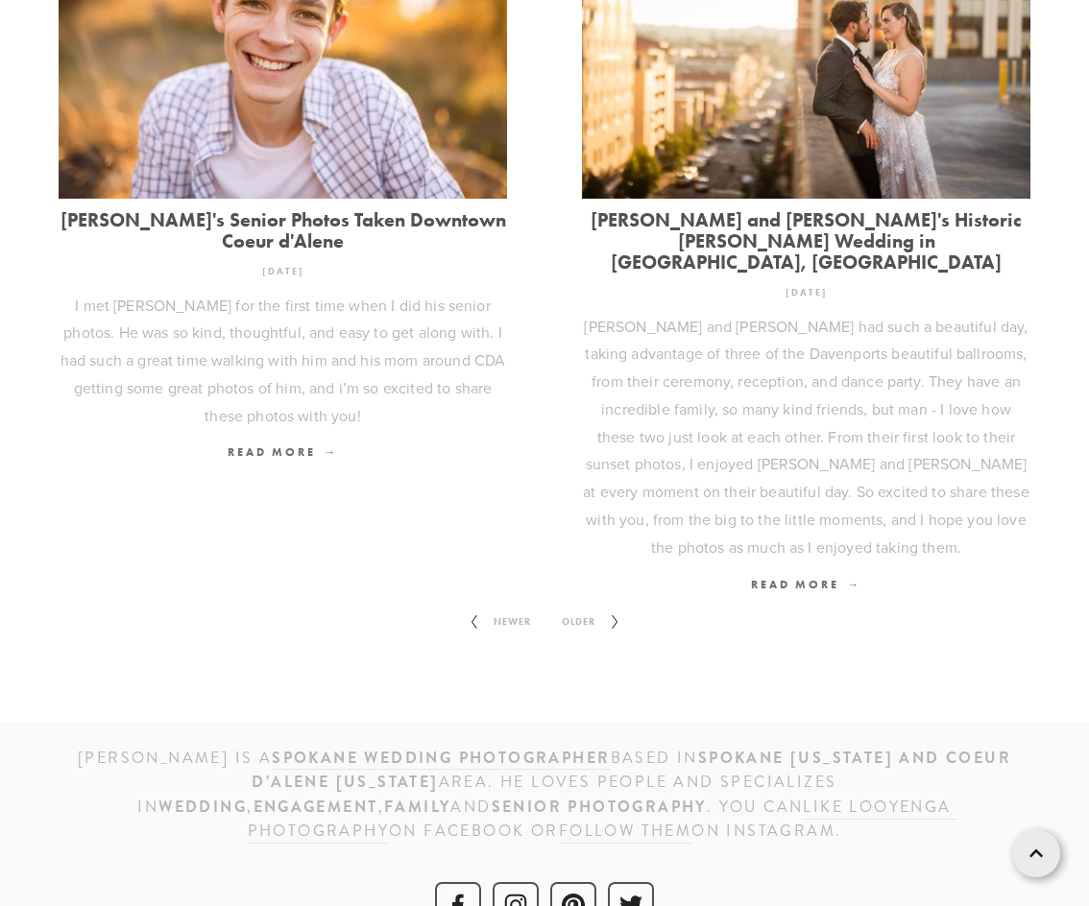
click at [605, 607] on icon at bounding box center [615, 622] width 24 height 31
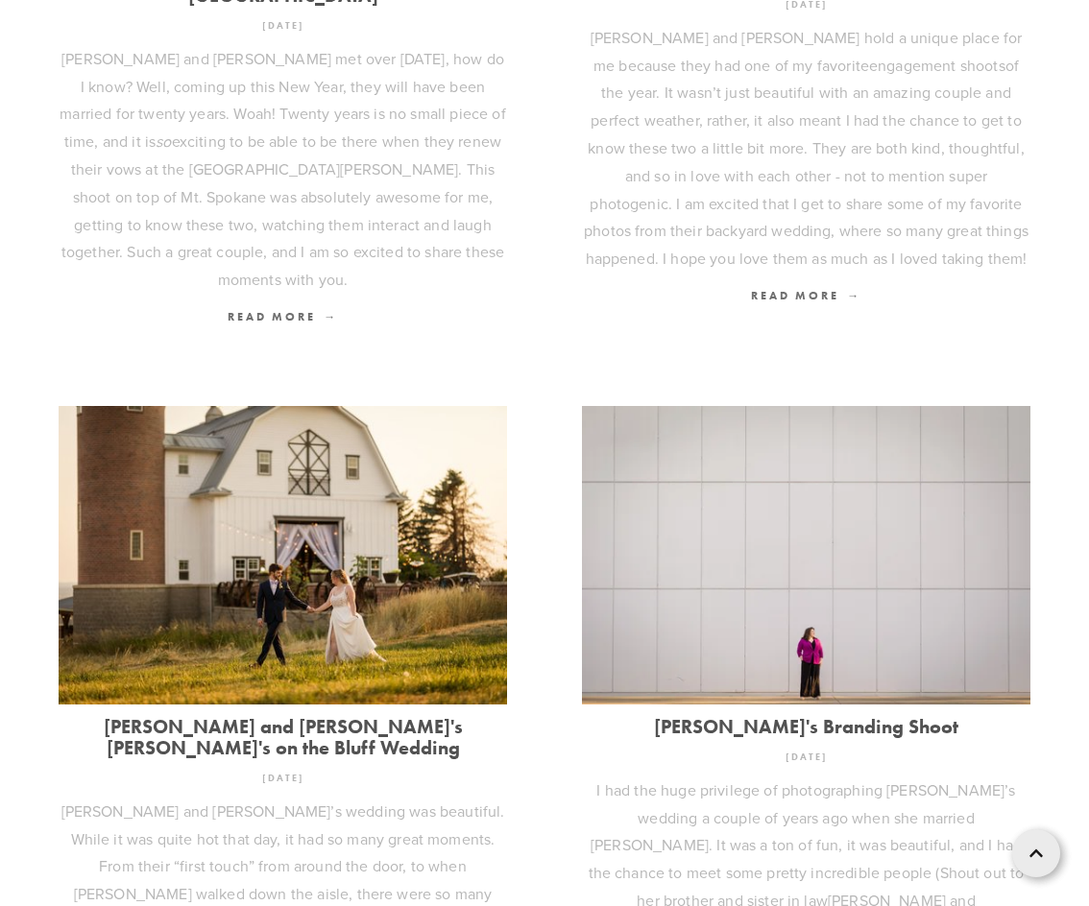
scroll to position [2016, 0]
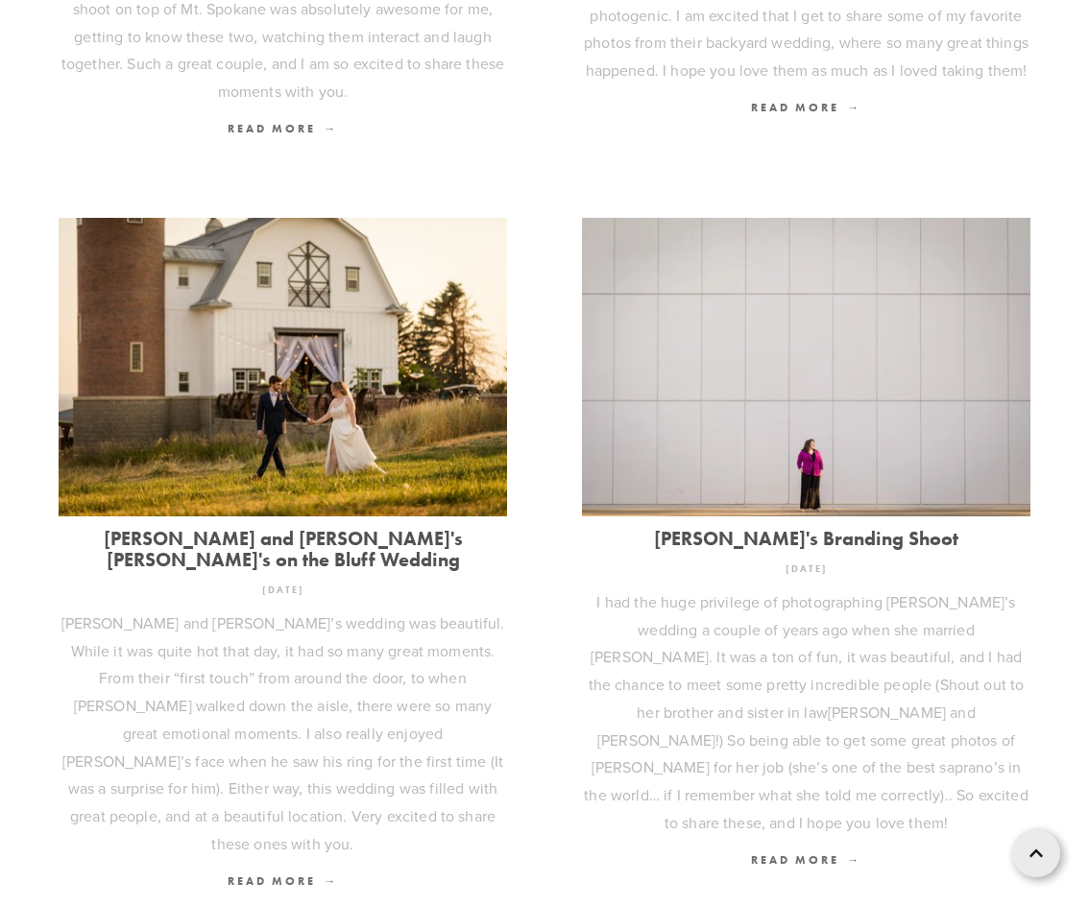
click at [598, 906] on span "Older" at bounding box center [578, 918] width 49 height 25
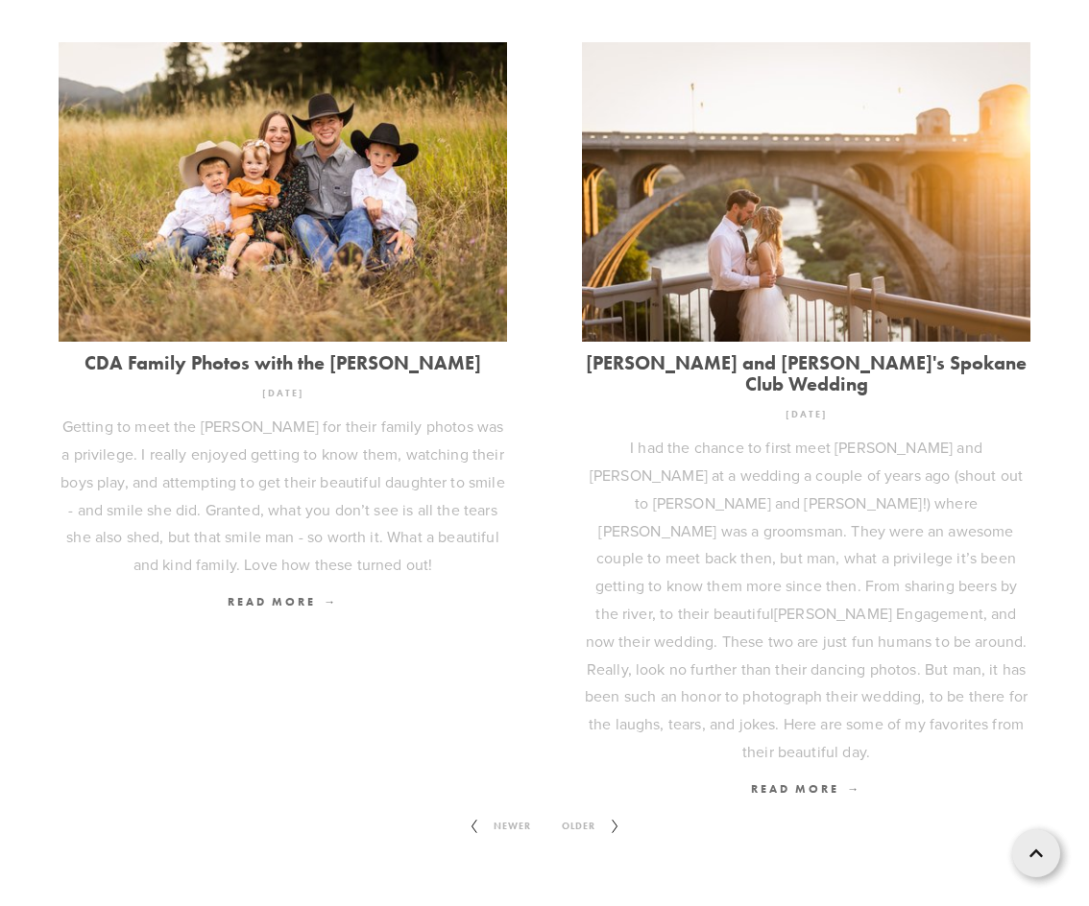
scroll to position [2304, 0]
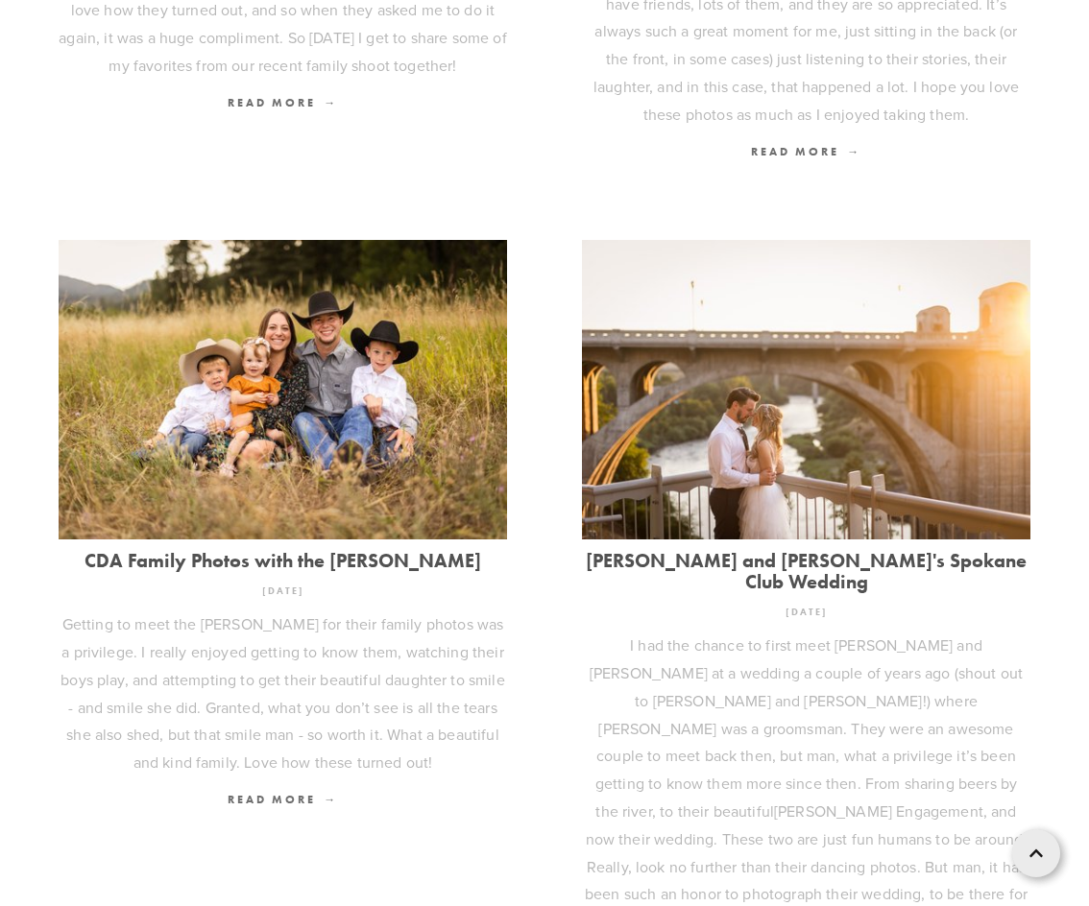
click at [855, 550] on link "[PERSON_NAME] and [PERSON_NAME]'s Spokane Club Wedding" at bounding box center [806, 571] width 448 height 42
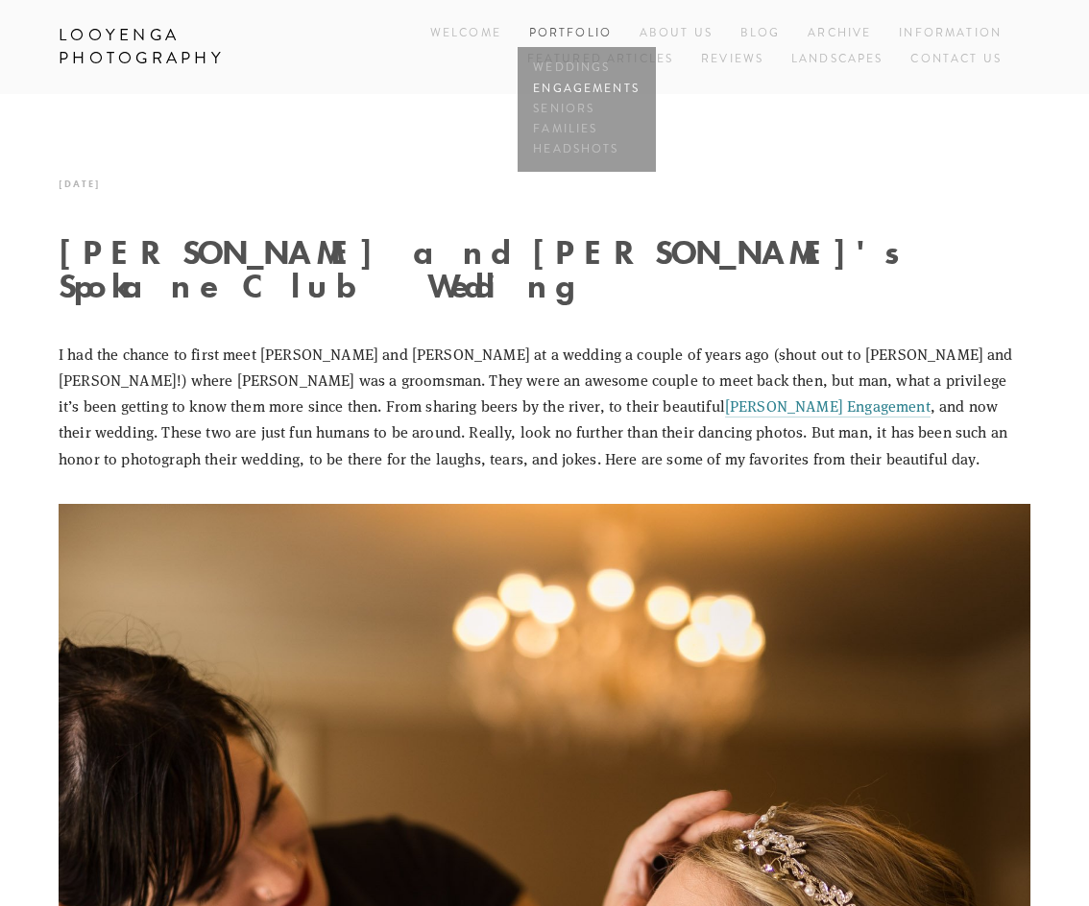
click at [593, 84] on link "Engagements" at bounding box center [586, 89] width 115 height 20
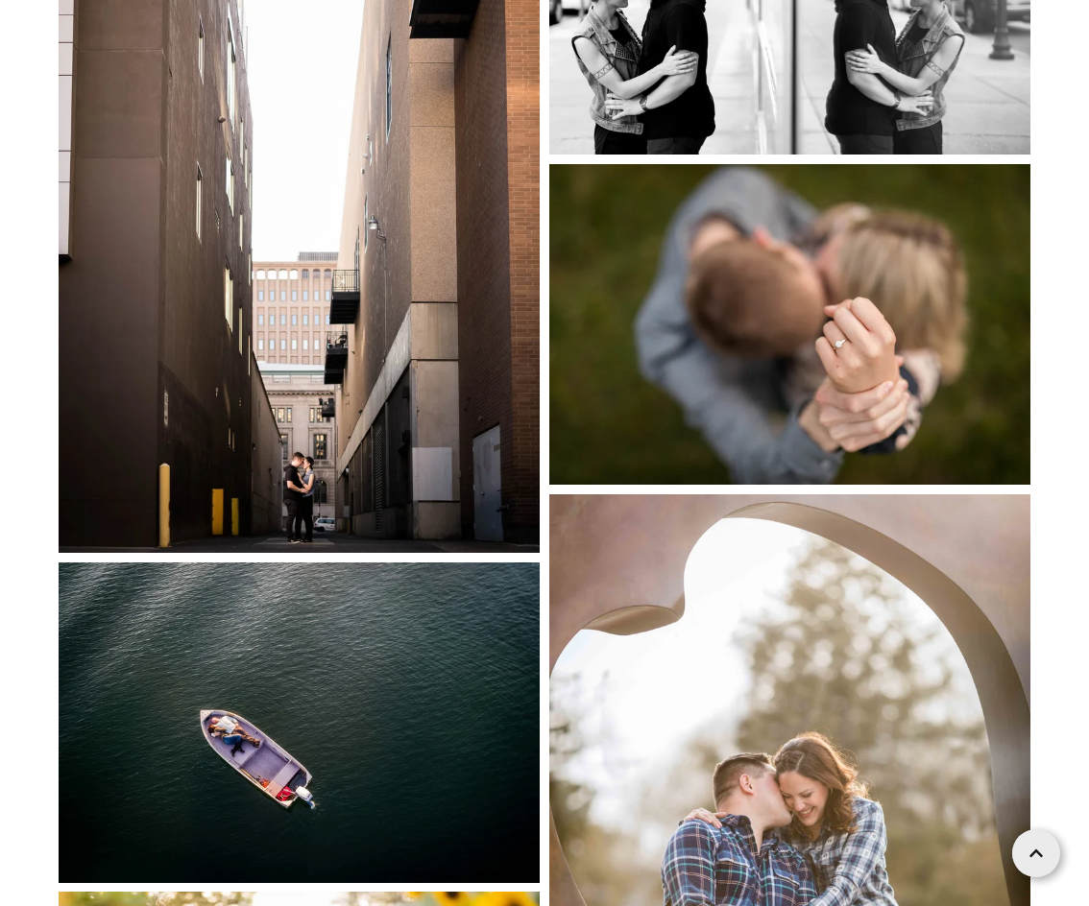
scroll to position [5951, 0]
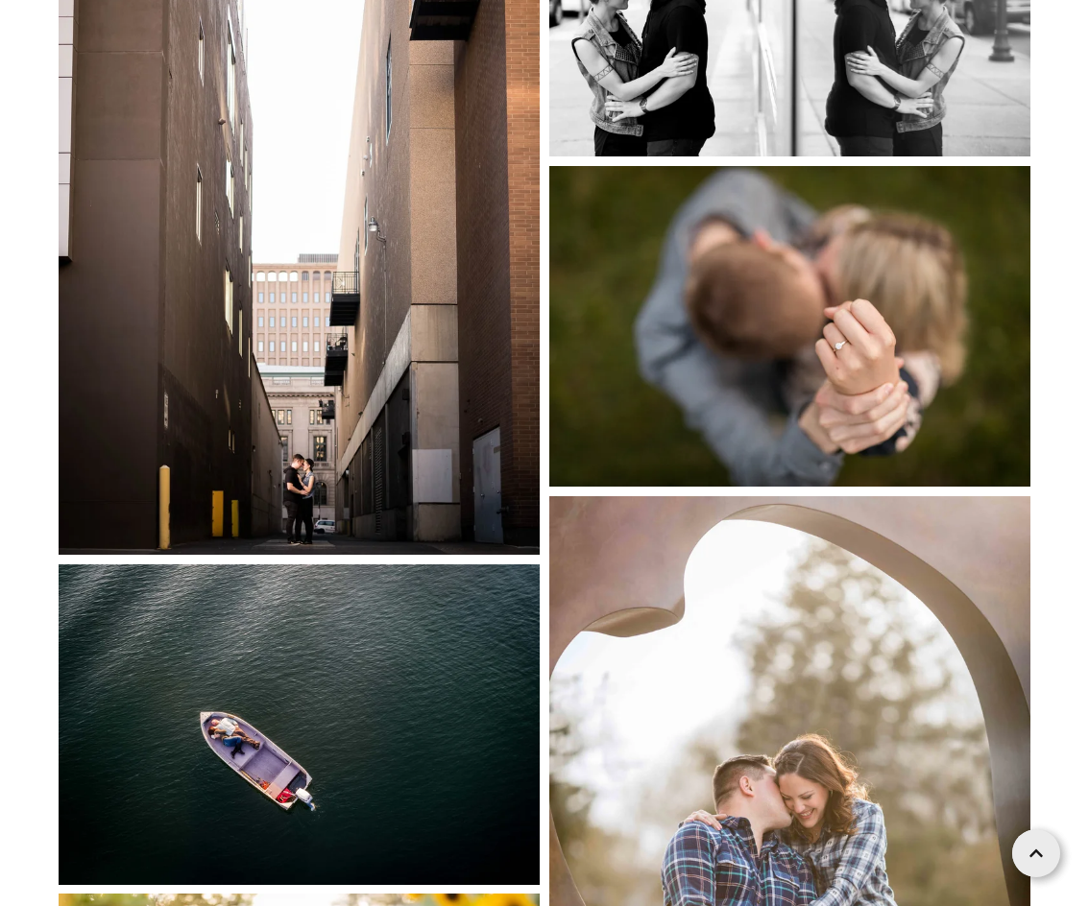
click at [874, 383] on img at bounding box center [789, 326] width 481 height 321
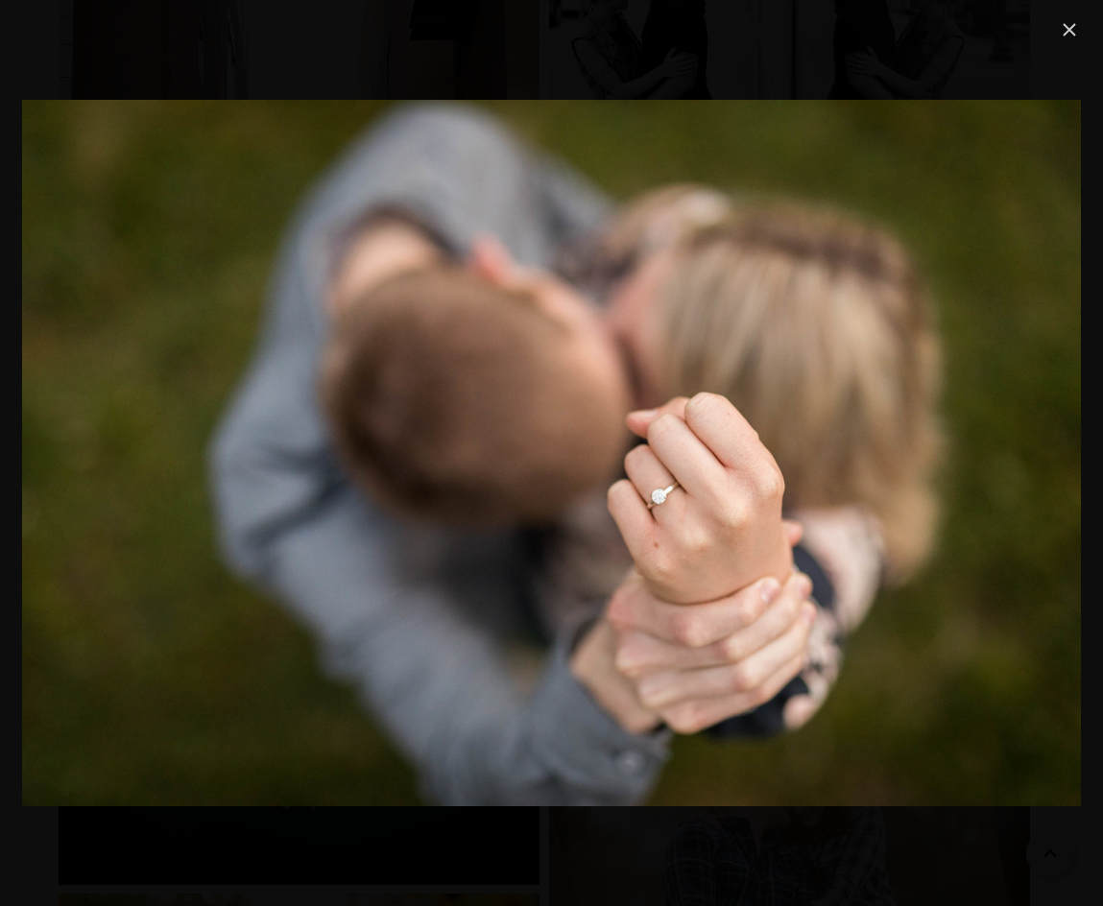
click at [1067, 36] on link "Close" at bounding box center [1069, 29] width 23 height 23
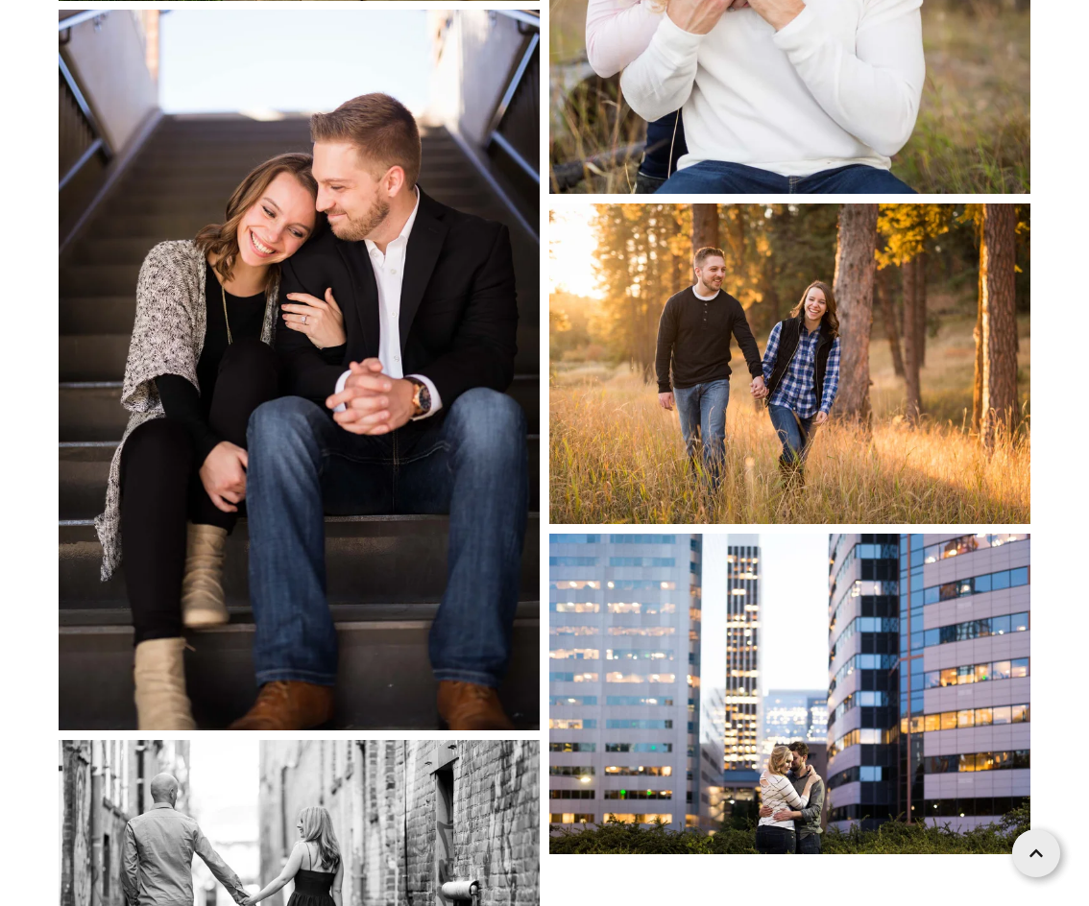
scroll to position [16222, 0]
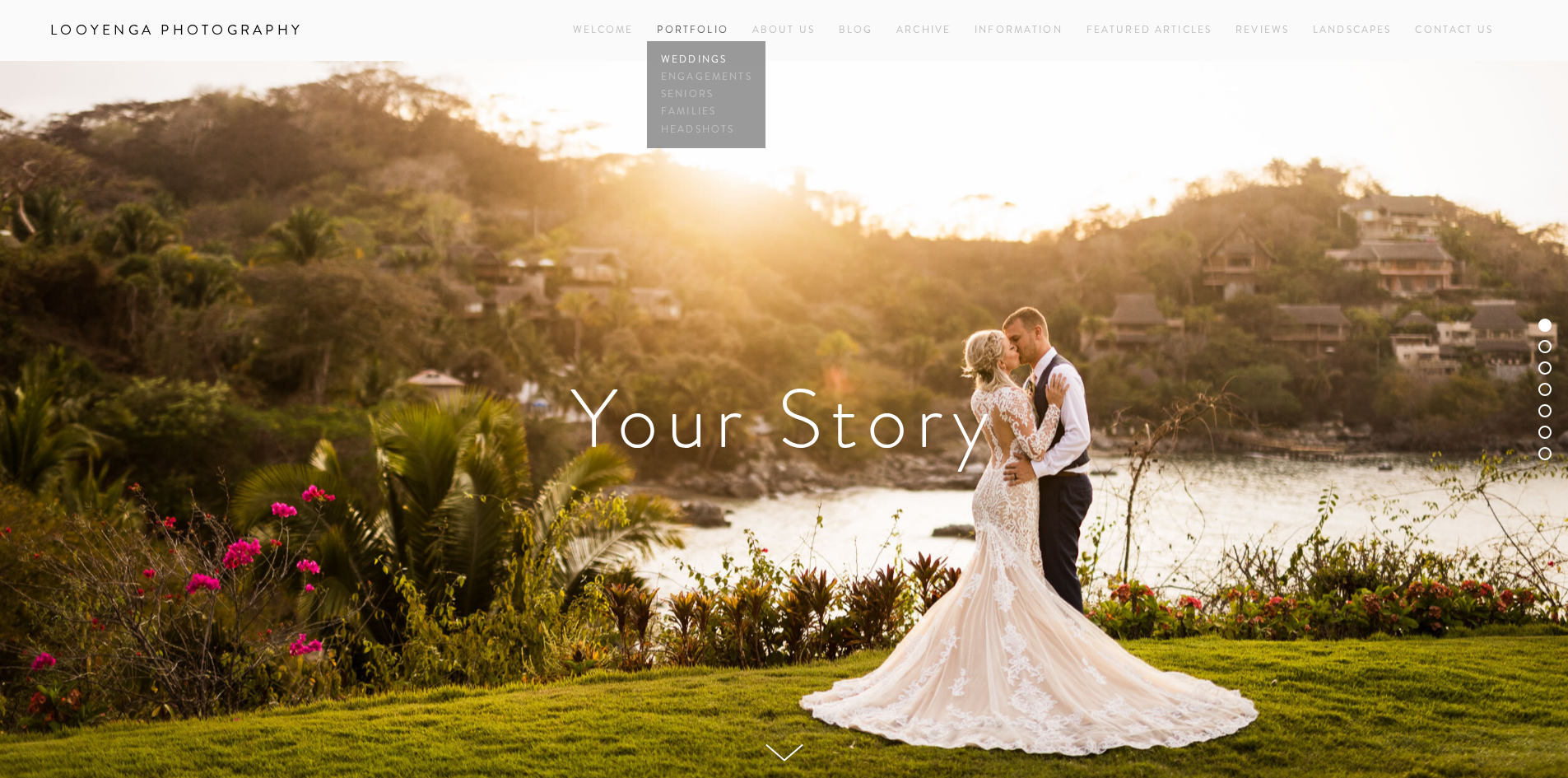
click at [712, 62] on link "Weddings" at bounding box center [706, 60] width 99 height 17
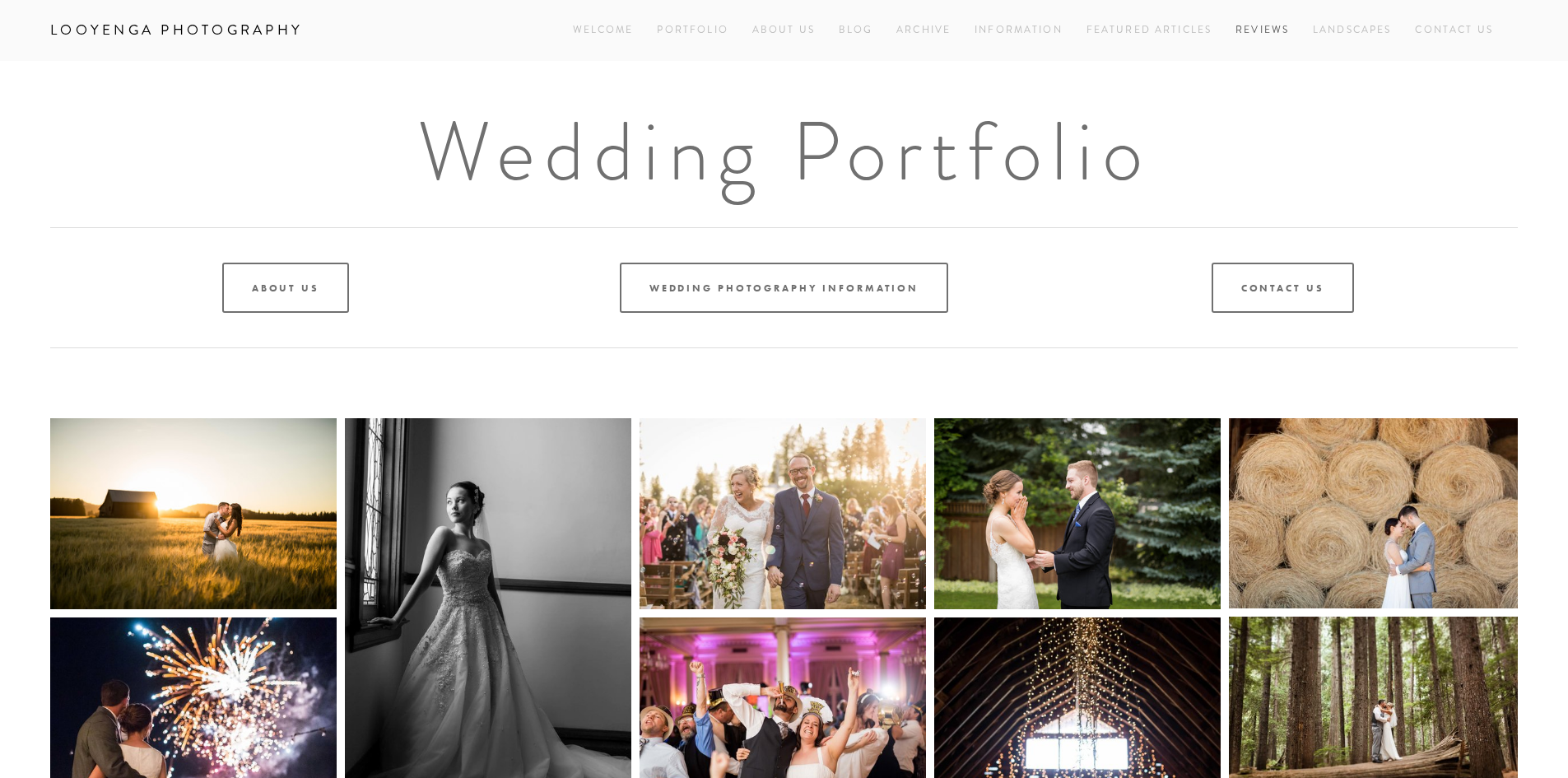
click at [933, 27] on link "Reviews" at bounding box center [1262, 30] width 53 height 22
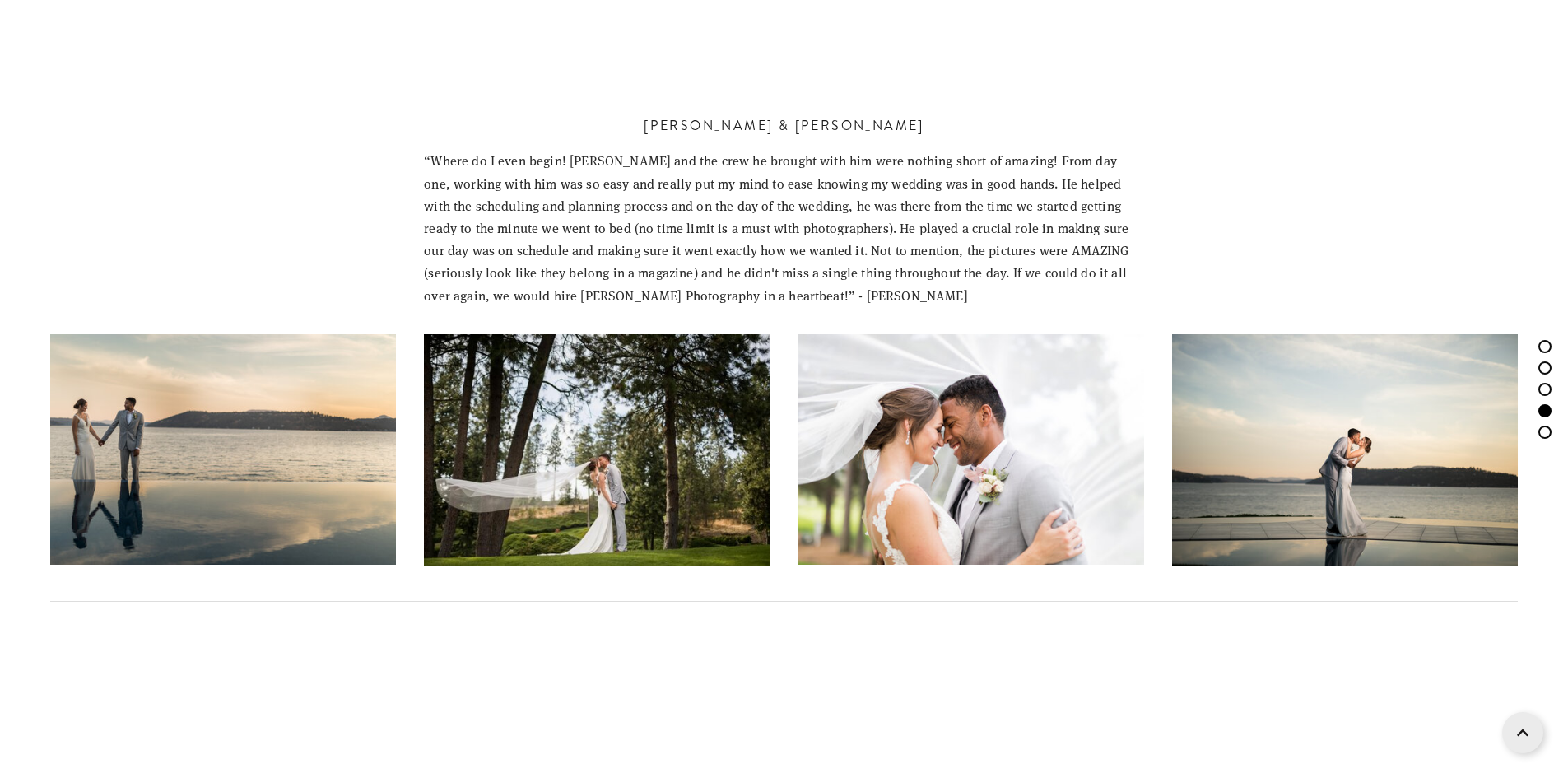
scroll to position [4363, 0]
